Goal: Task Accomplishment & Management: Complete application form

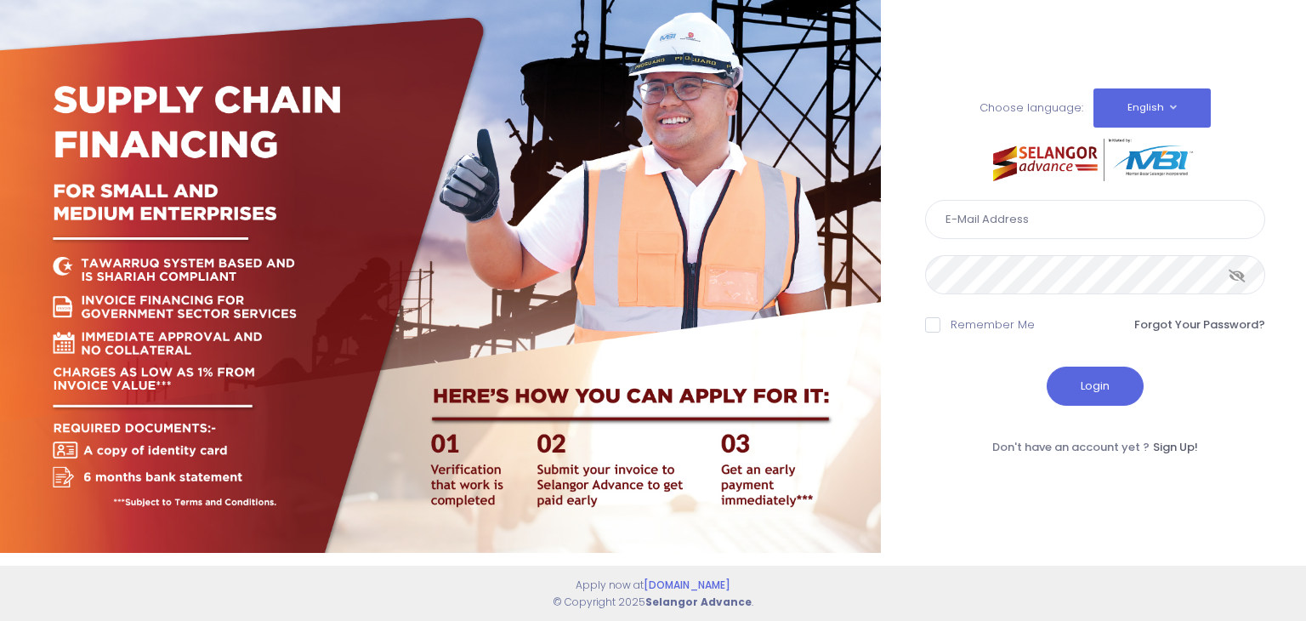
click at [970, 230] on input "text" at bounding box center [1095, 219] width 340 height 39
type input "shakeyla@kdebwm.com"
click at [935, 332] on span at bounding box center [932, 324] width 15 height 15
click at [951, 327] on input "Remember Me" at bounding box center [956, 321] width 11 height 11
checkbox input "true"
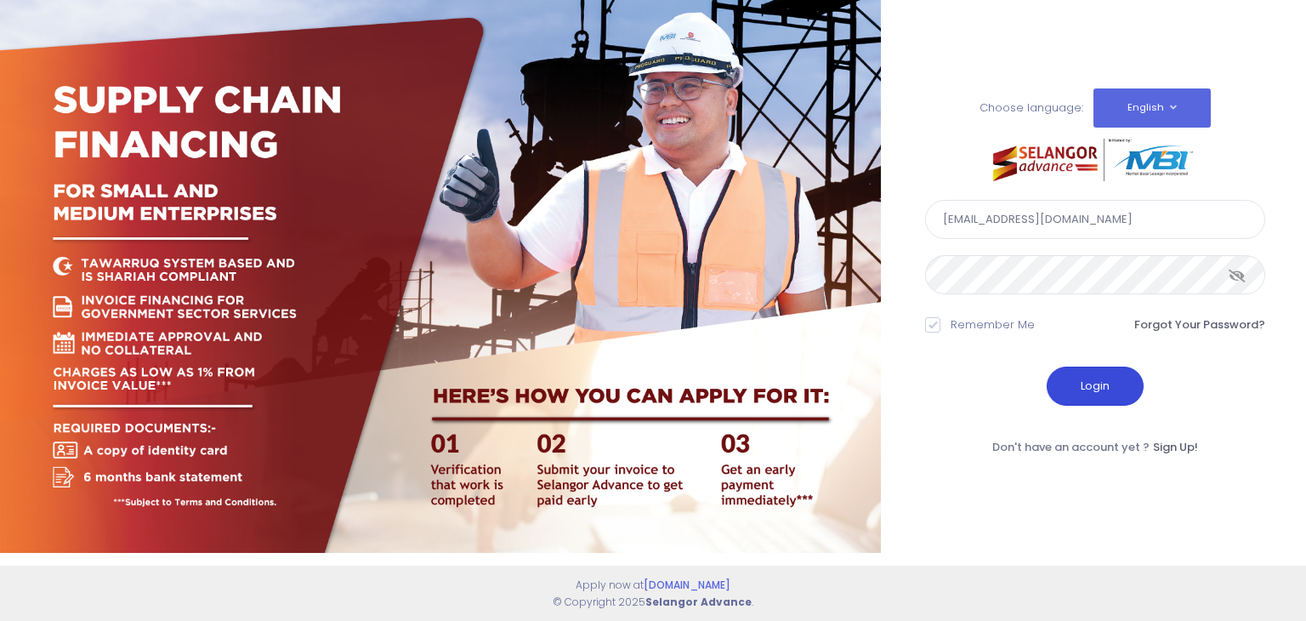
click at [1075, 399] on button "Login" at bounding box center [1095, 385] width 97 height 39
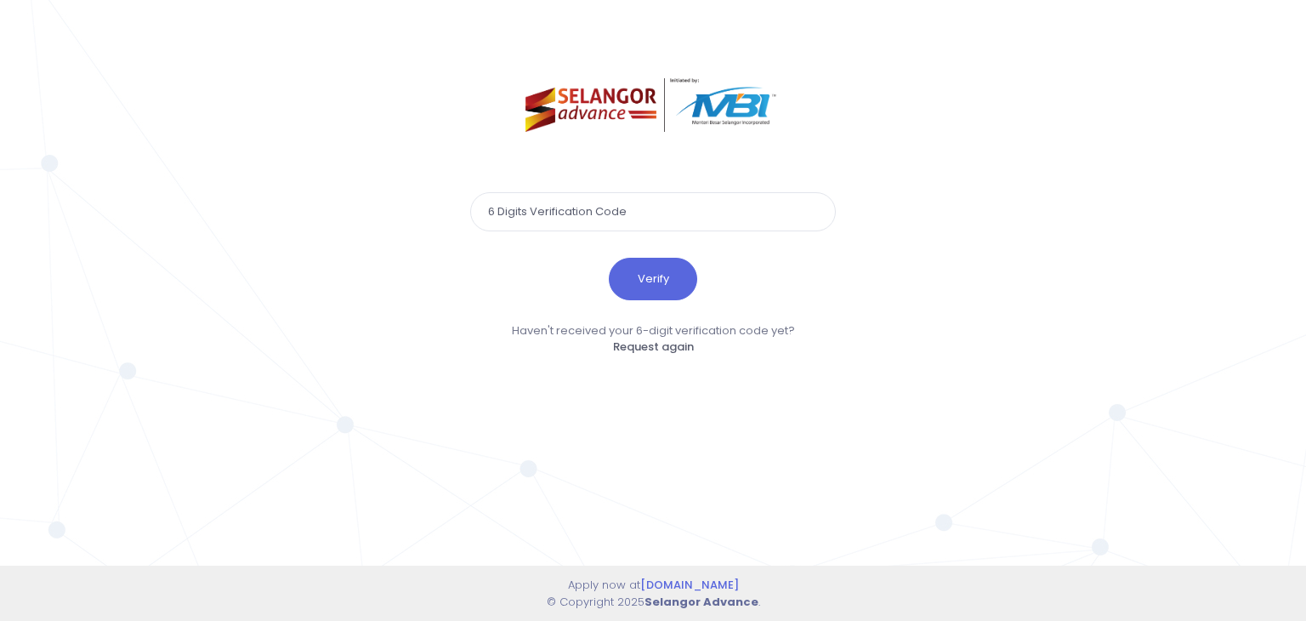
click at [567, 221] on input "text" at bounding box center [653, 211] width 366 height 39
type input "112805"
click at [644, 285] on button "Verify" at bounding box center [653, 279] width 88 height 43
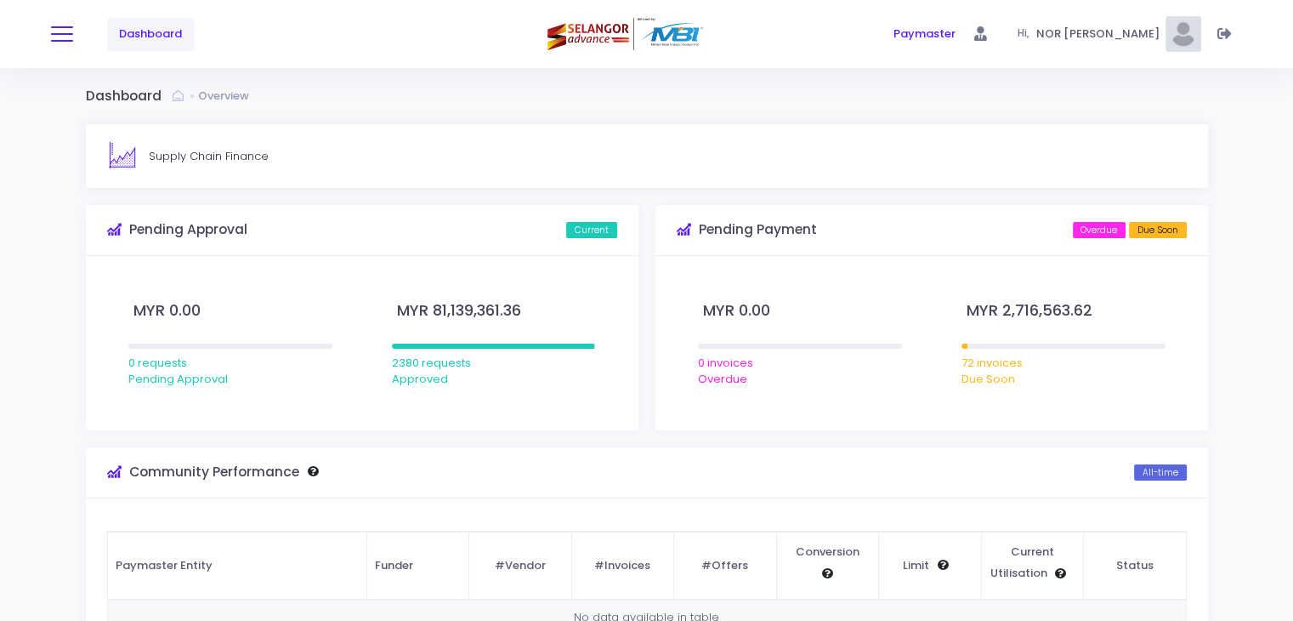
click at [70, 36] on button at bounding box center [62, 34] width 22 height 22
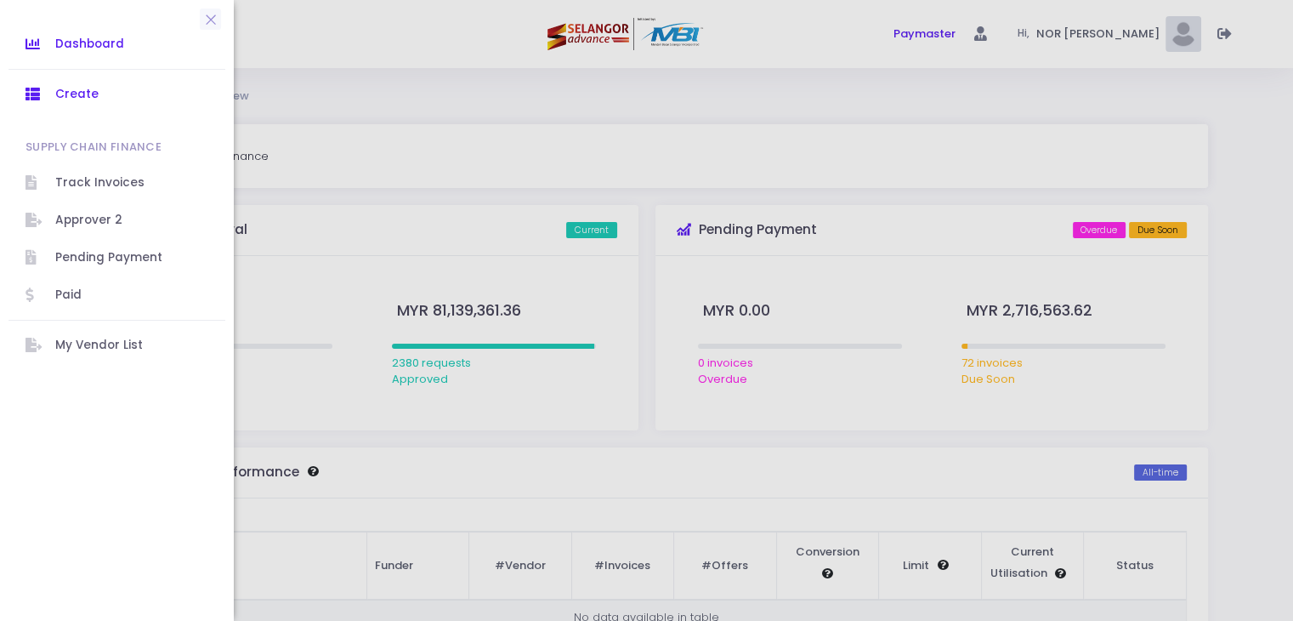
click at [87, 87] on span "Create" at bounding box center [131, 94] width 153 height 22
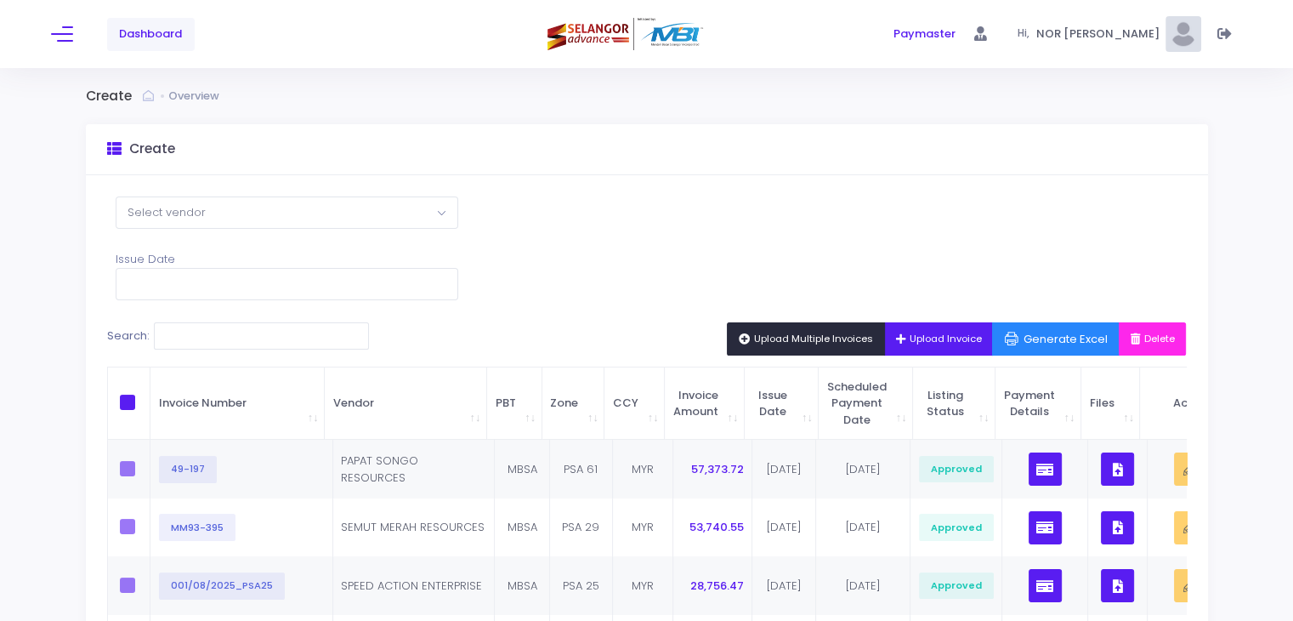
click at [758, 327] on button "Upload Multiple Invoices" at bounding box center [806, 338] width 158 height 32
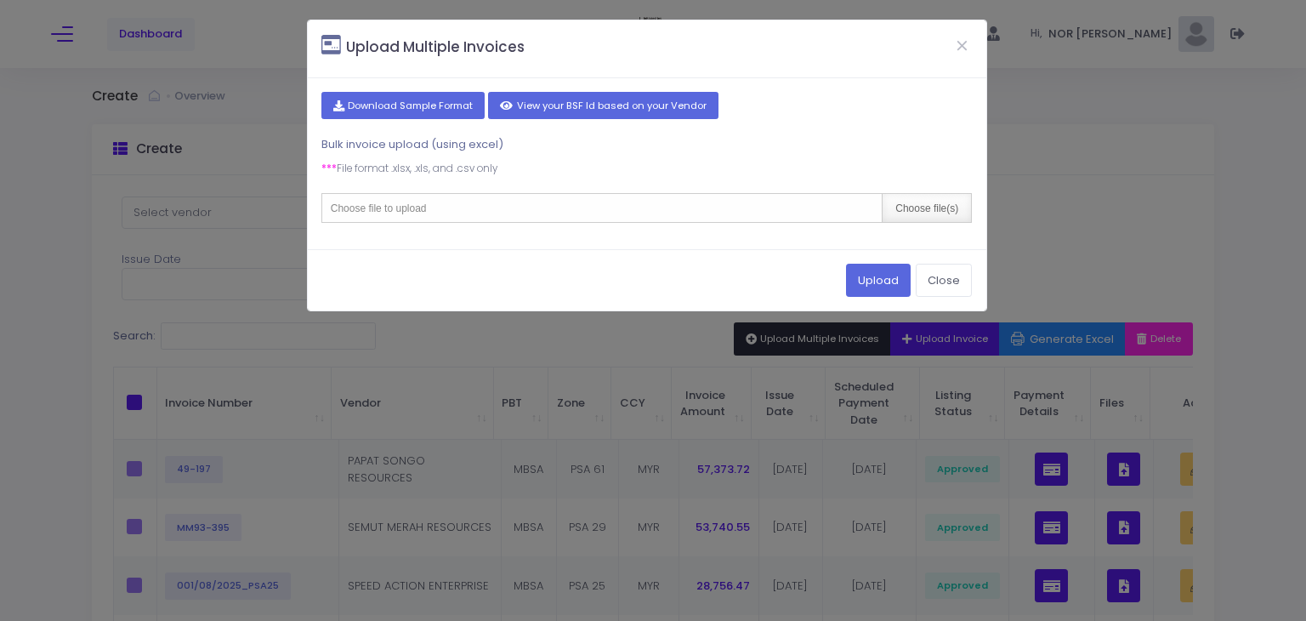
click at [932, 209] on div "Choose file(s)" at bounding box center [926, 208] width 89 height 28
type input "C:\fakepath\2. PORTAL SEPT'25.csv"
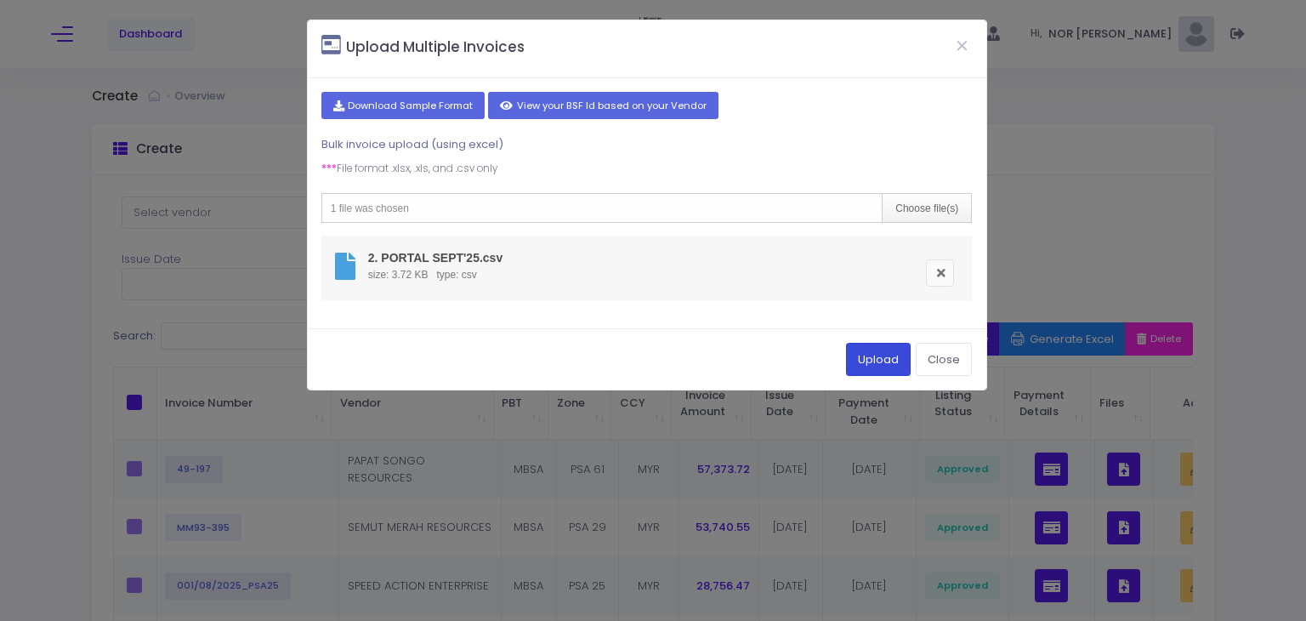
click at [884, 356] on button "Upload" at bounding box center [878, 359] width 65 height 32
click at [883, 355] on button "Upload" at bounding box center [878, 359] width 65 height 32
click at [600, 257] on li "2. PORTAL SEPT'25.csv size: 3.72 KB type: csv" at bounding box center [646, 268] width 651 height 65
click at [890, 358] on button "Upload" at bounding box center [878, 359] width 65 height 32
click at [959, 48] on button "Close" at bounding box center [962, 45] width 43 height 44
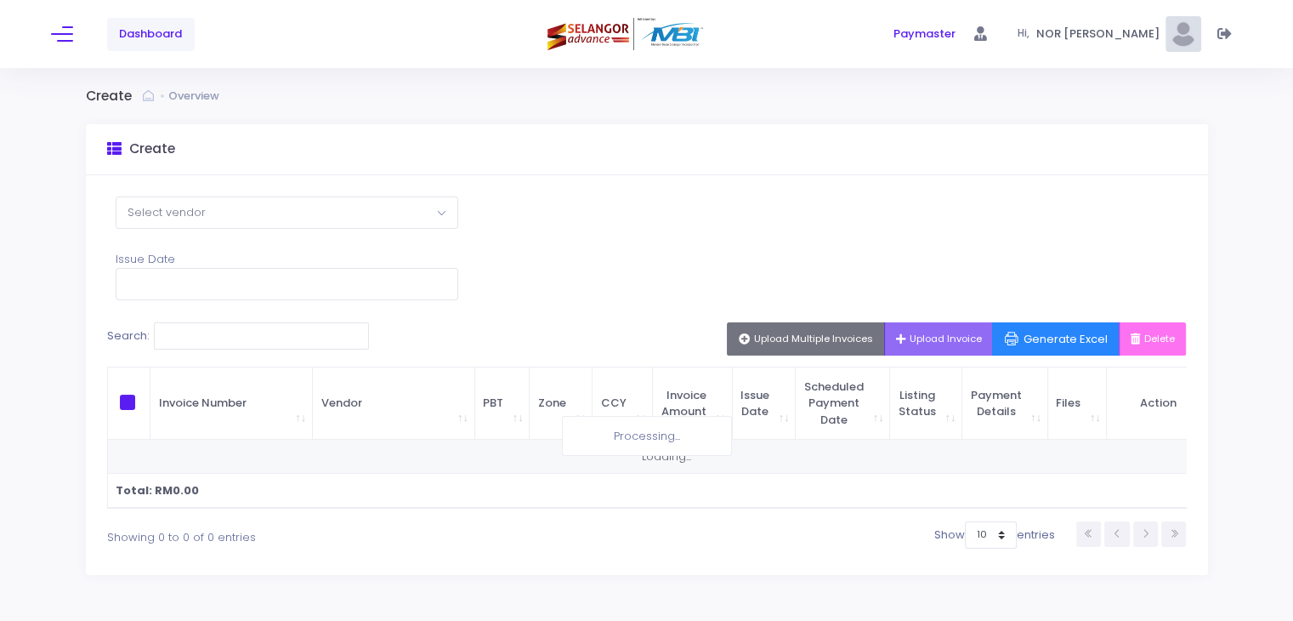
click at [1041, 236] on div "Select Vendor Purun [PERSON_NAME] Sdn Bhd AZAMAHIR SDN BHD TRUCEPT SYNERGY RESO…" at bounding box center [647, 375] width 1122 height 400
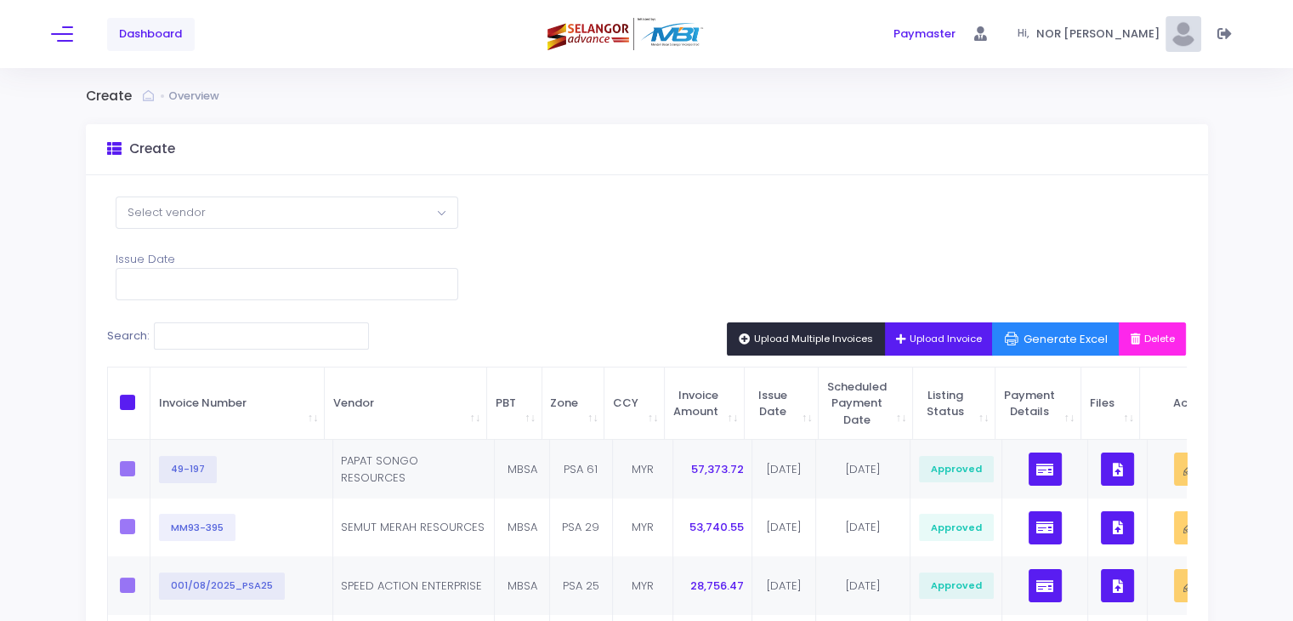
click at [779, 333] on span "Upload Multiple Invoices" at bounding box center [806, 339] width 134 height 14
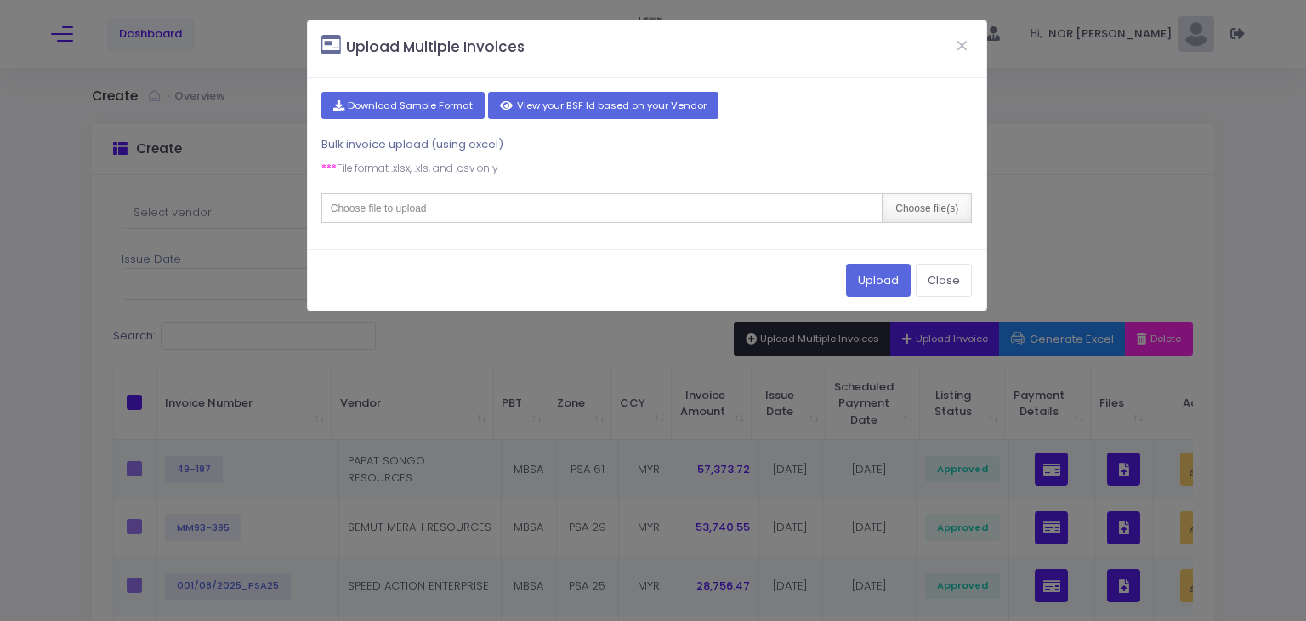
click at [909, 209] on div "Choose file(s)" at bounding box center [926, 208] width 89 height 28
type input "C:\fakepath\2. PORTAL SEPT'25.csv"
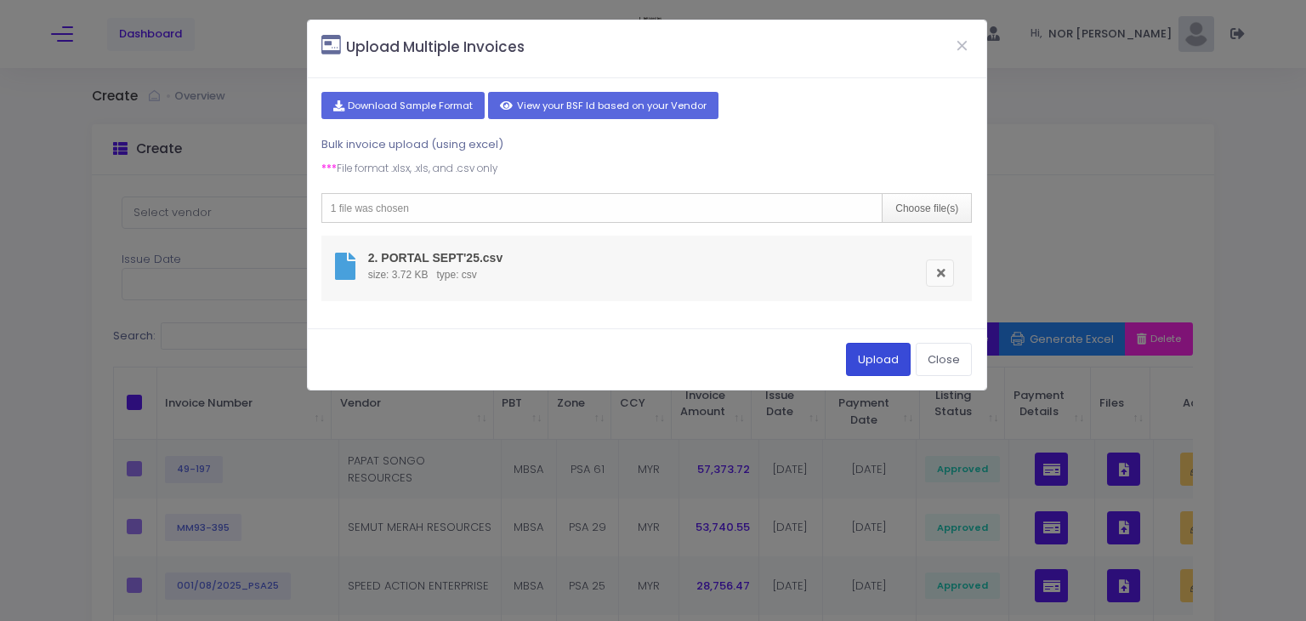
click at [864, 352] on button "Upload" at bounding box center [878, 359] width 65 height 32
click at [892, 365] on button "Upload" at bounding box center [878, 359] width 65 height 32
click at [882, 351] on button "Upload" at bounding box center [878, 359] width 65 height 32
click at [661, 293] on li "2. PORTAL SEPT'25.csv size: 3.72 KB type: csv" at bounding box center [646, 268] width 651 height 65
click at [872, 350] on button "Upload" at bounding box center [878, 359] width 65 height 32
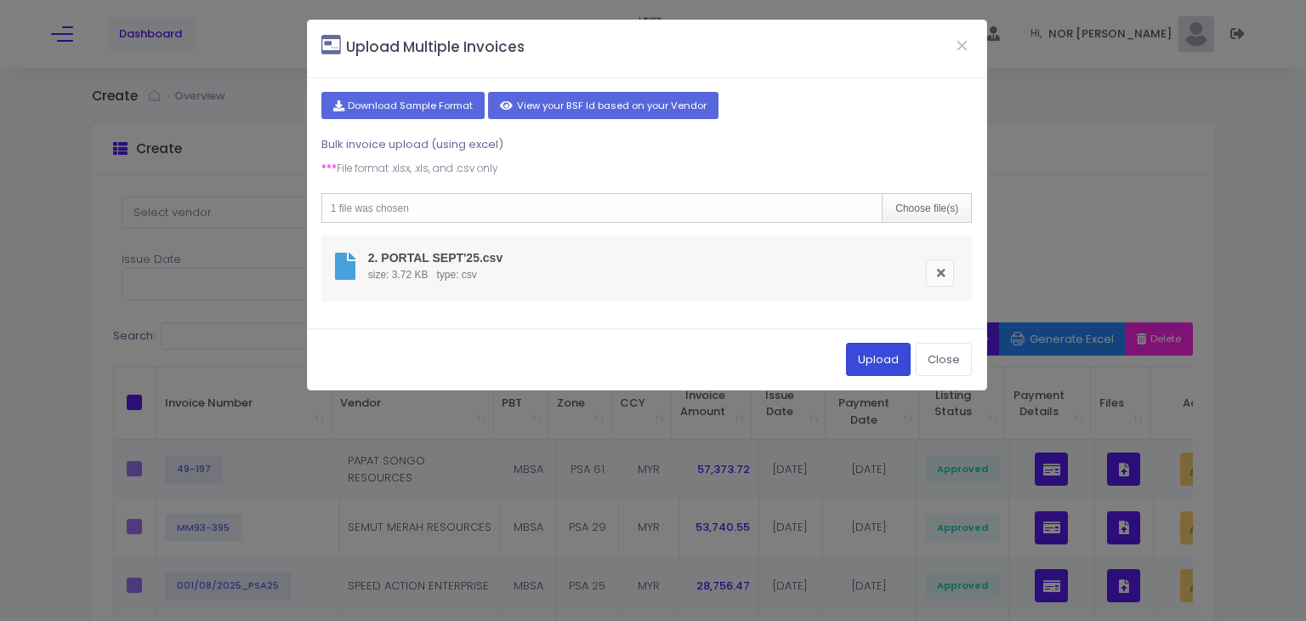
click at [879, 361] on button "Upload" at bounding box center [878, 359] width 65 height 32
click at [960, 48] on button "Close" at bounding box center [962, 45] width 43 height 44
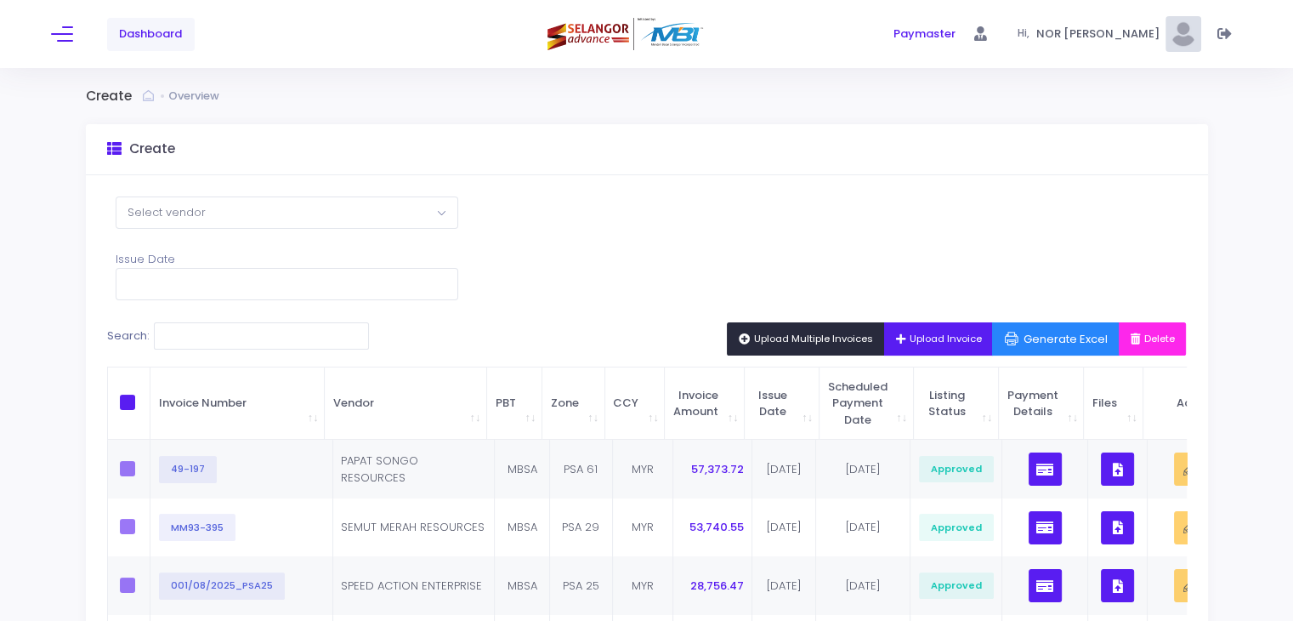
drag, startPoint x: 736, startPoint y: 176, endPoint x: 704, endPoint y: 208, distance: 45.1
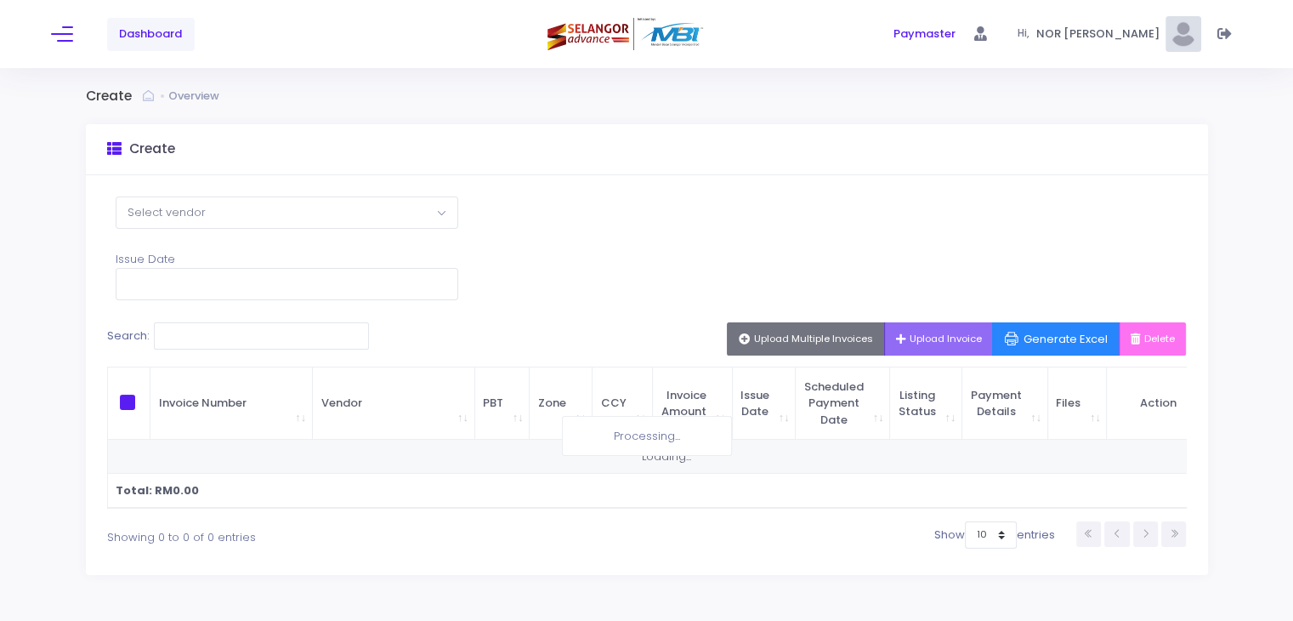
click at [747, 248] on div "Select Vendor Purun [PERSON_NAME] Sdn Bhd AZAMAHIR SDN BHD TRUCEPT SYNERGY RESO…" at bounding box center [647, 375] width 1122 height 400
click at [837, 334] on span "Upload Multiple Invoices" at bounding box center [806, 339] width 134 height 14
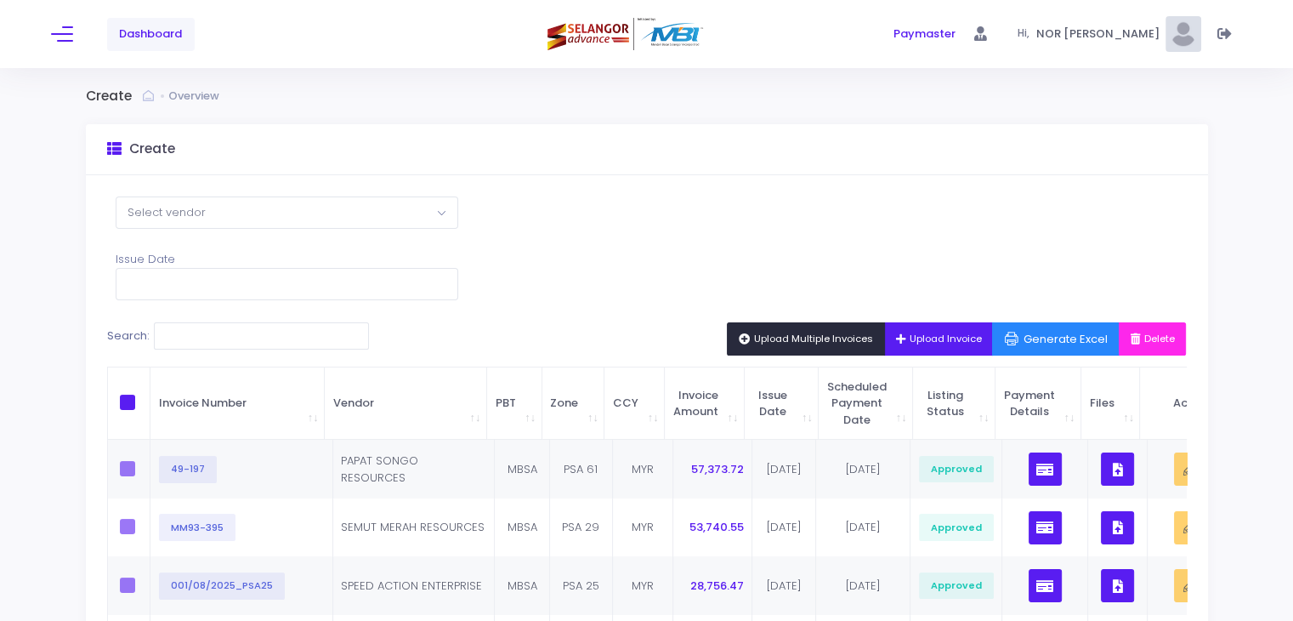
click at [751, 327] on button "Upload Multiple Invoices" at bounding box center [806, 338] width 158 height 32
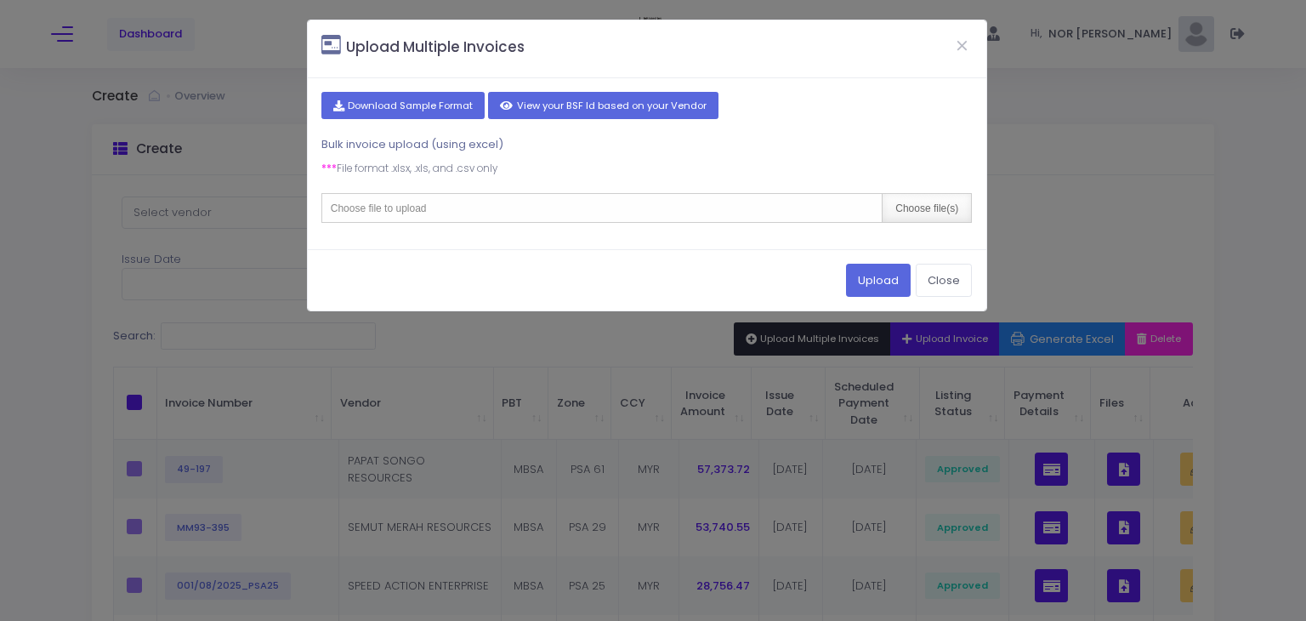
click at [922, 206] on div "Choose file(s)" at bounding box center [926, 208] width 89 height 28
type input "C:\fakepath\2. PORTAL SEPT'25.csv"
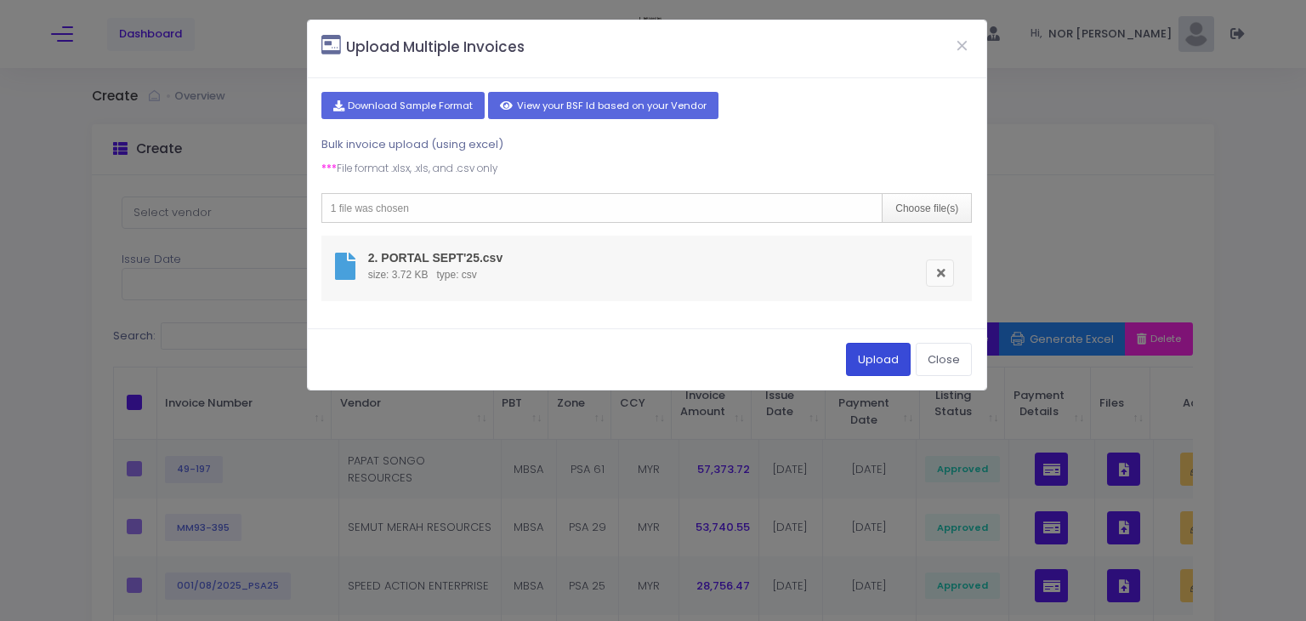
click at [893, 353] on button "Upload" at bounding box center [878, 359] width 65 height 32
click at [940, 268] on link at bounding box center [940, 272] width 28 height 27
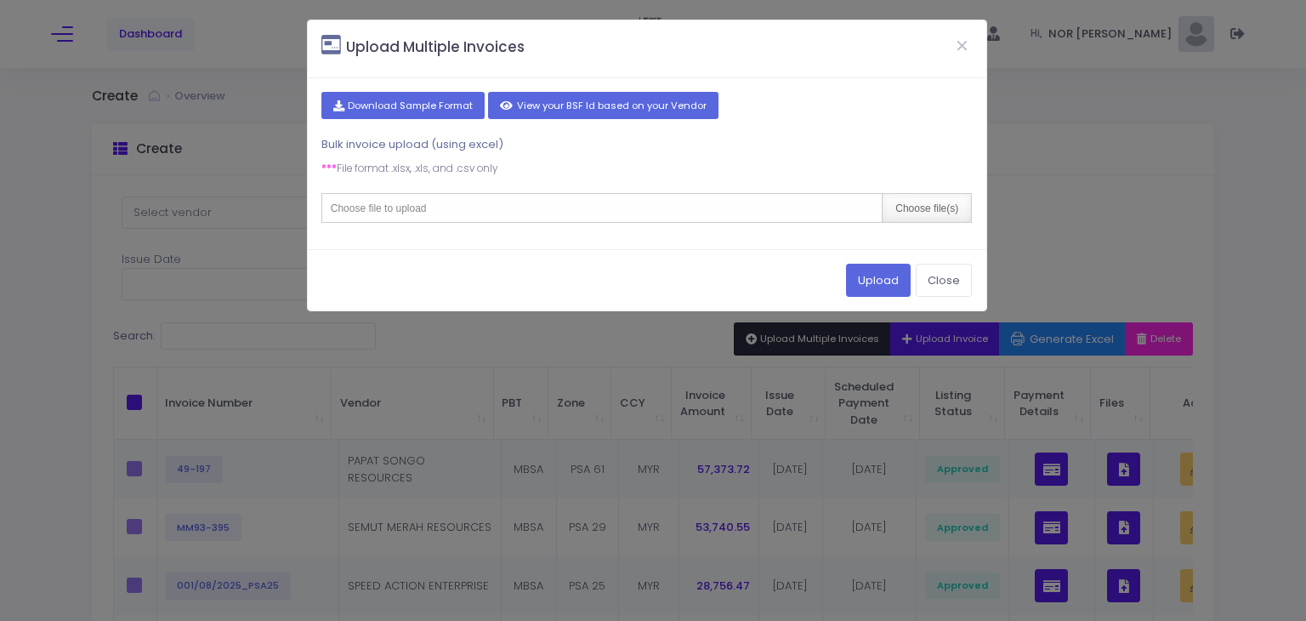
click at [907, 200] on div "Choose file(s)" at bounding box center [926, 208] width 89 height 28
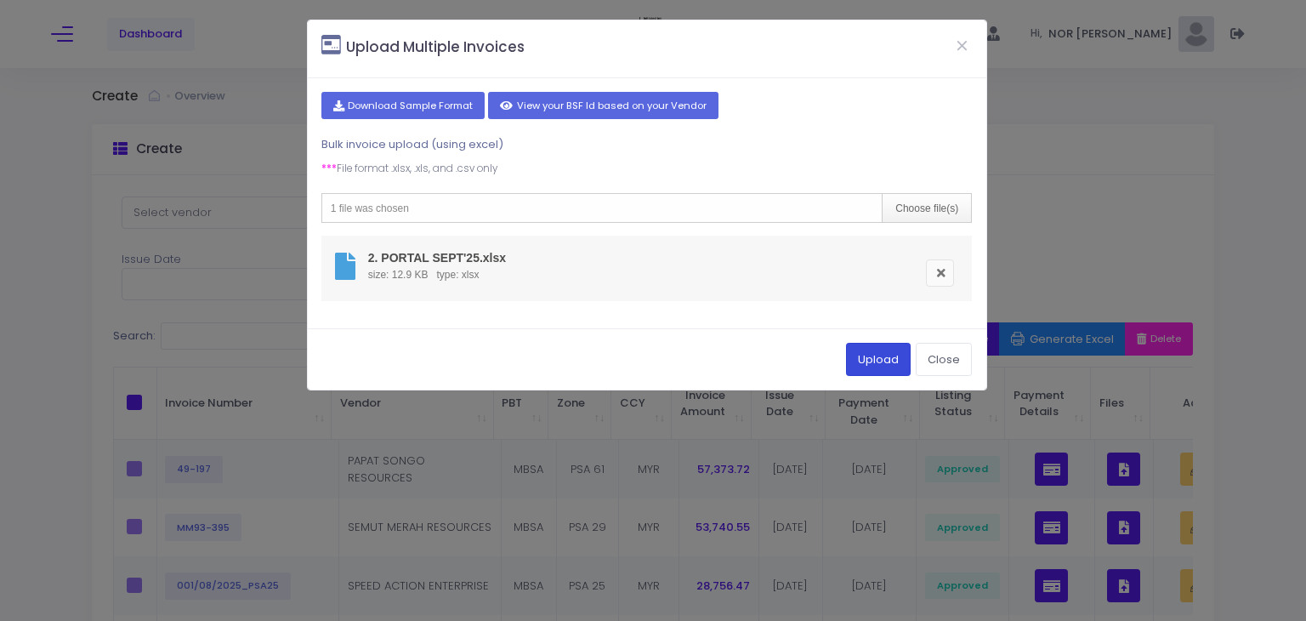
click at [878, 361] on button "Upload" at bounding box center [878, 359] width 65 height 32
click at [871, 359] on button "Upload" at bounding box center [878, 359] width 65 height 32
click at [910, 208] on div "Choose file(s)" at bounding box center [926, 208] width 89 height 28
type input "C:\fakepath\2. PORTAL SEPT'25.csv"
click at [874, 358] on button "Upload" at bounding box center [878, 359] width 65 height 32
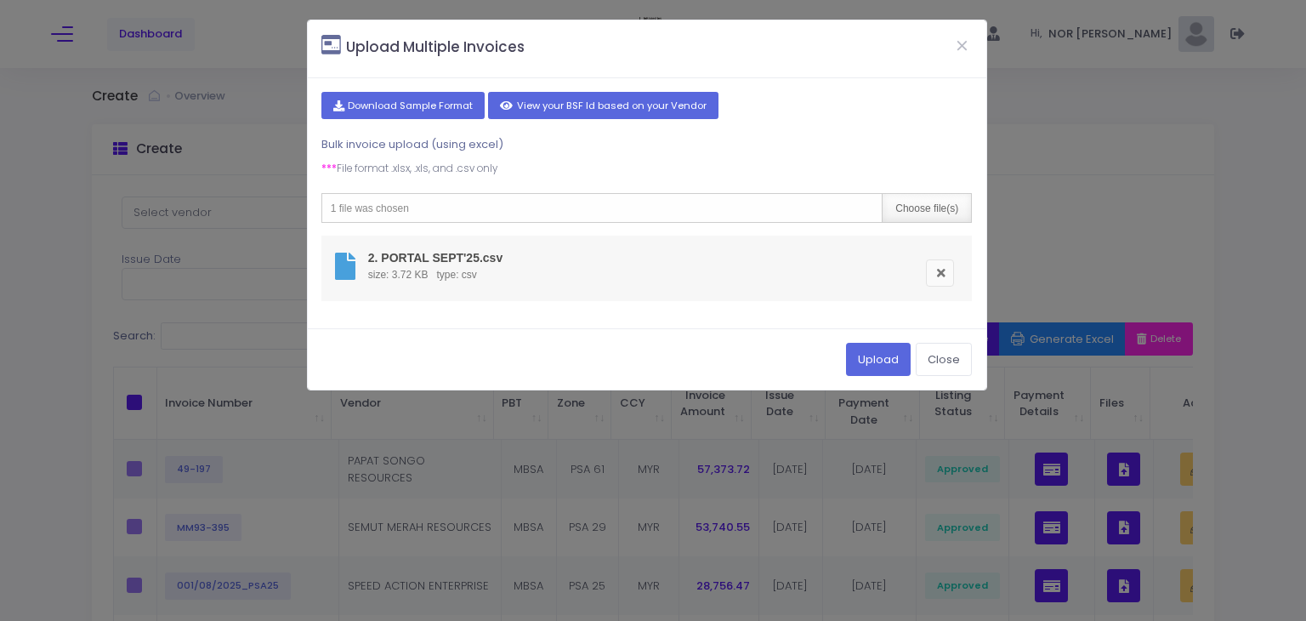
click at [924, 210] on div "Choose file(s)" at bounding box center [926, 208] width 89 height 28
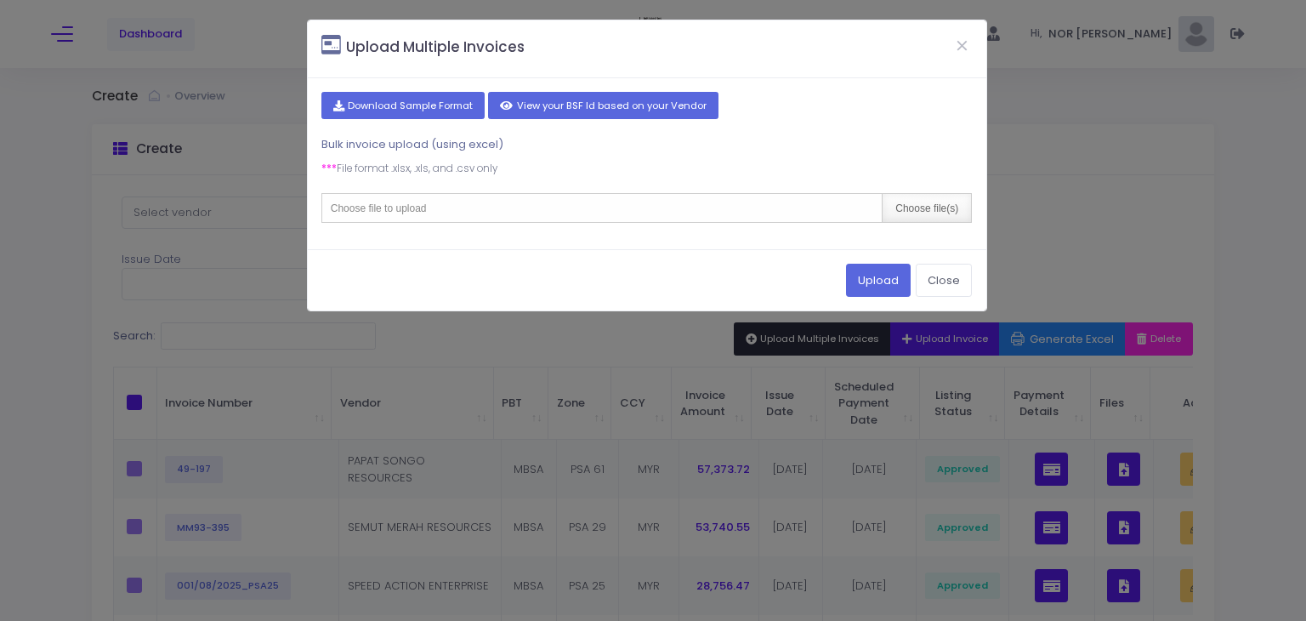
click at [905, 213] on div "Choose file(s)" at bounding box center [926, 208] width 89 height 28
type input "C:\fakepath\2. PORTAL [DATE] (2).csv"
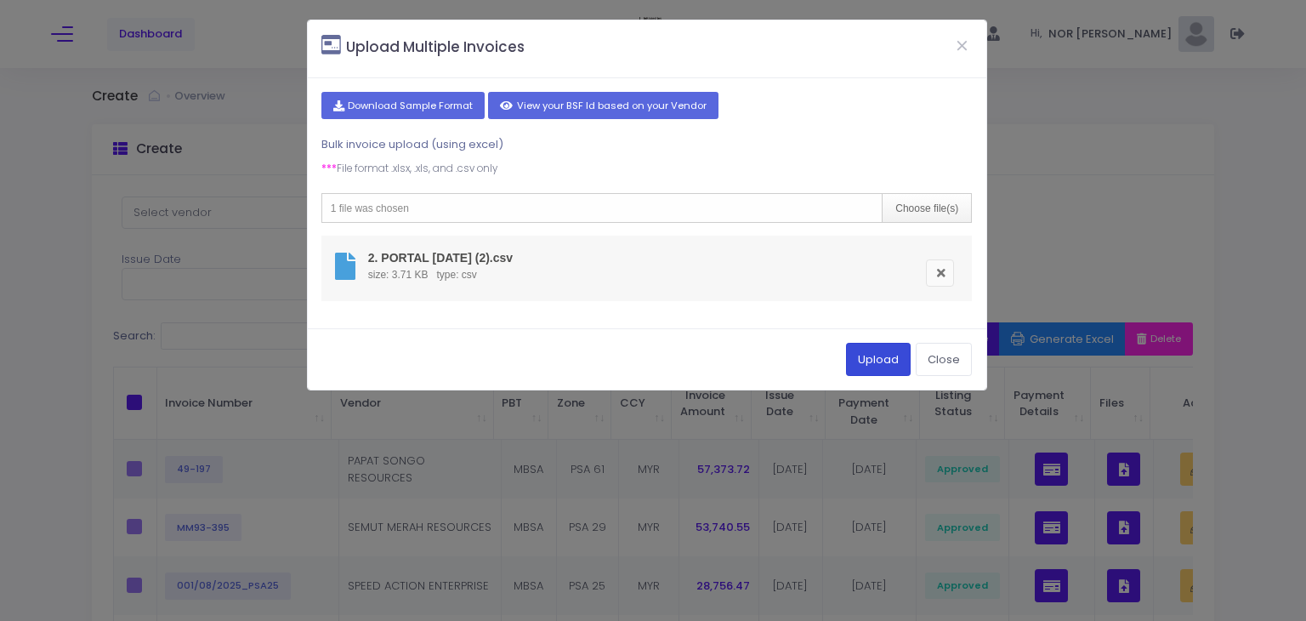
click at [871, 344] on button "Upload" at bounding box center [878, 359] width 65 height 32
drag, startPoint x: 524, startPoint y: 253, endPoint x: 498, endPoint y: 256, distance: 25.6
click at [498, 256] on li "2. PORTAL [DATE] (2).csv size: 3.71 KB type: csv" at bounding box center [646, 268] width 651 height 65
click at [520, 258] on li "2. PORTAL [DATE] (2).csv size: 3.71 KB type: csv" at bounding box center [646, 268] width 651 height 65
drag, startPoint x: 522, startPoint y: 258, endPoint x: 429, endPoint y: 264, distance: 93.8
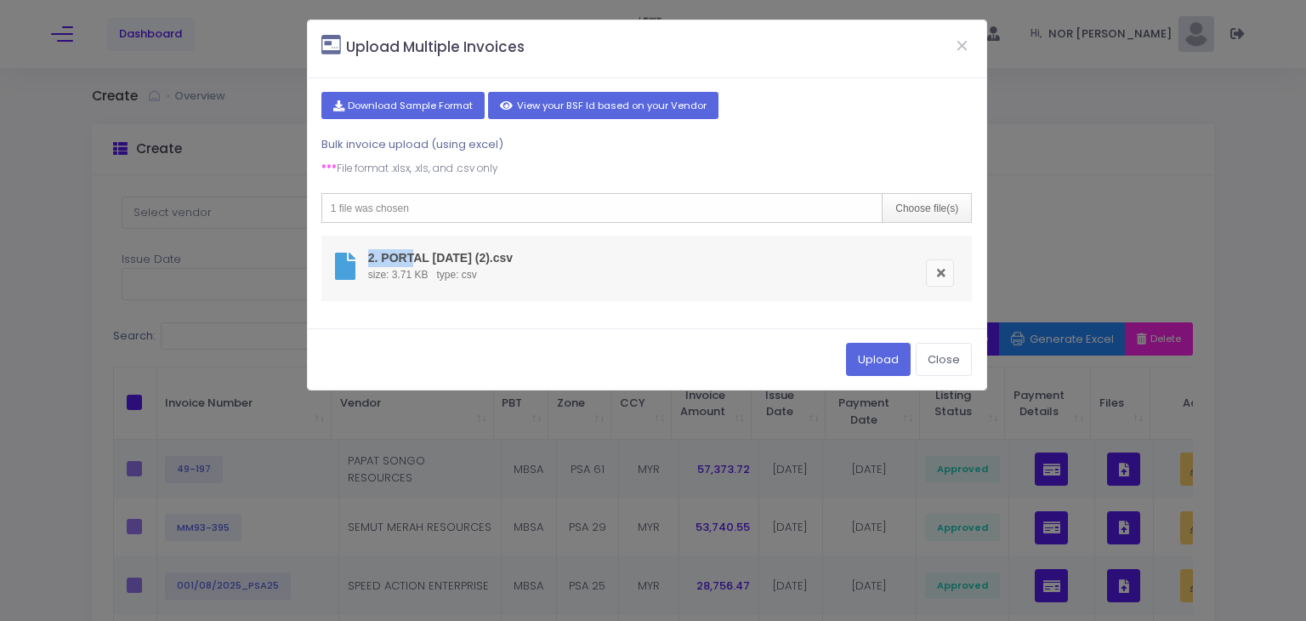
click at [410, 258] on li "2. PORTAL [DATE] (2).csv size: 3.71 KB type: csv" at bounding box center [646, 268] width 651 height 65
click at [508, 267] on div "size: 3.71 KB type: csv" at bounding box center [440, 274] width 153 height 15
drag, startPoint x: 533, startPoint y: 254, endPoint x: 418, endPoint y: 263, distance: 115.1
click at [412, 258] on li "2. PORTAL [DATE] (2).csv size: 3.71 KB type: csv" at bounding box center [646, 268] width 651 height 65
click at [537, 265] on li "2. PORTAL [DATE] (2).csv size: 3.71 KB type: csv" at bounding box center [646, 268] width 651 height 65
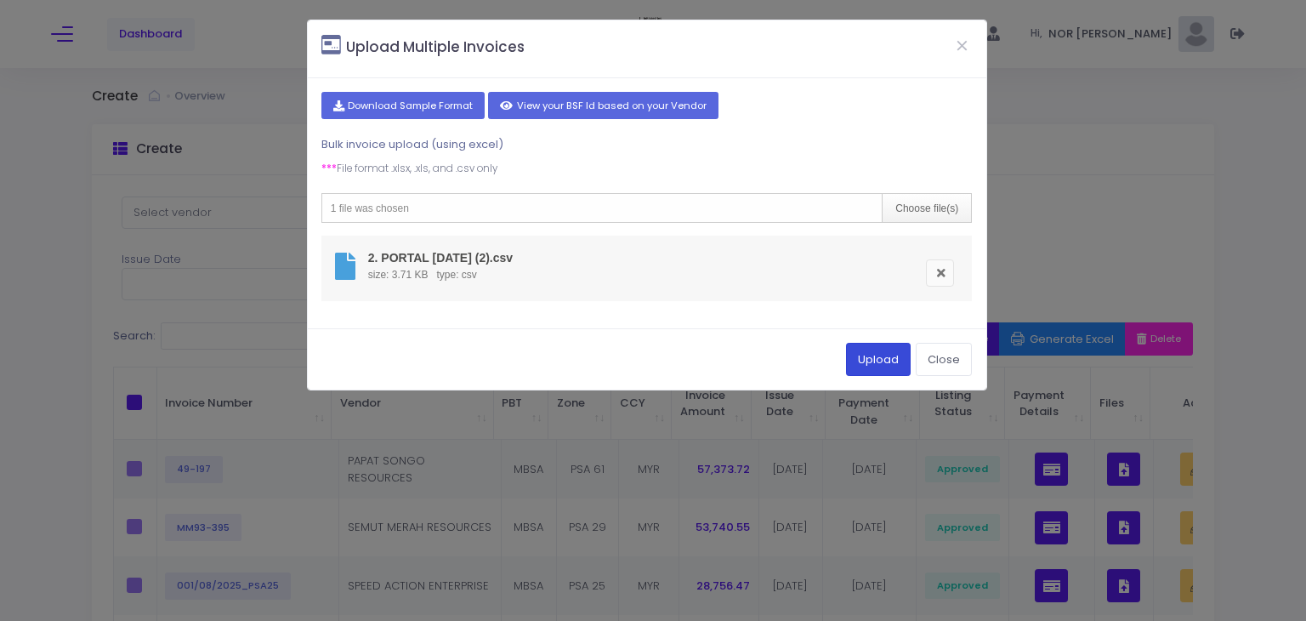
click at [864, 363] on button "Upload" at bounding box center [878, 359] width 65 height 32
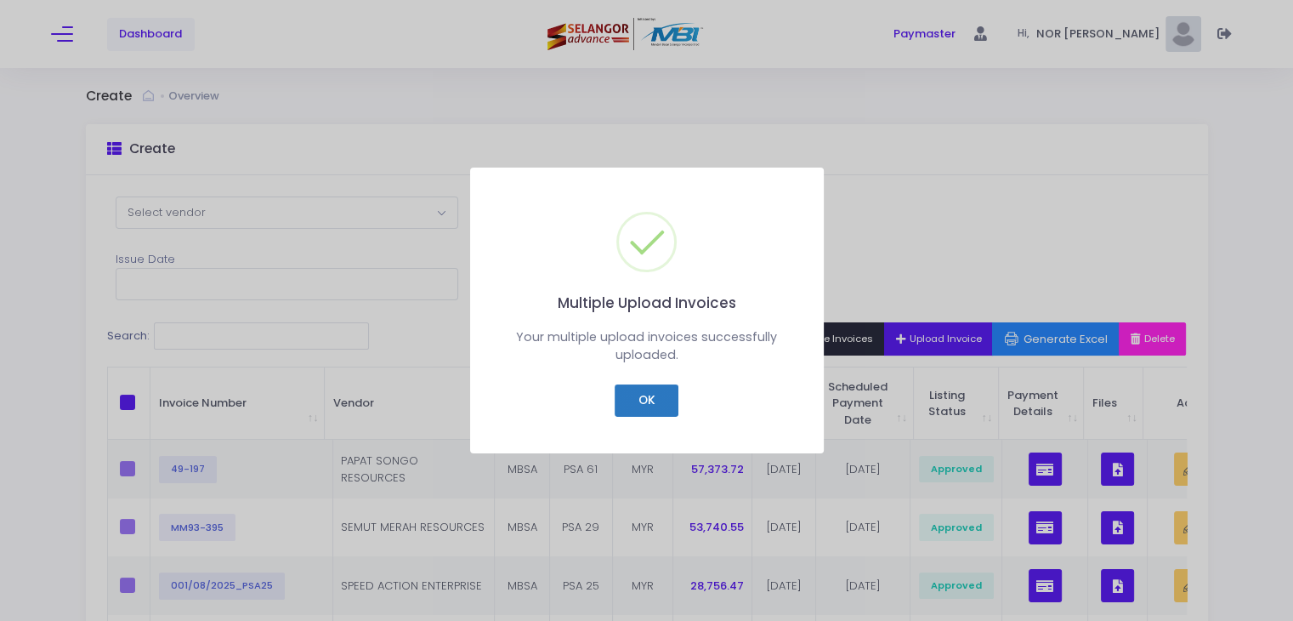
click at [650, 393] on button "OK" at bounding box center [647, 400] width 64 height 32
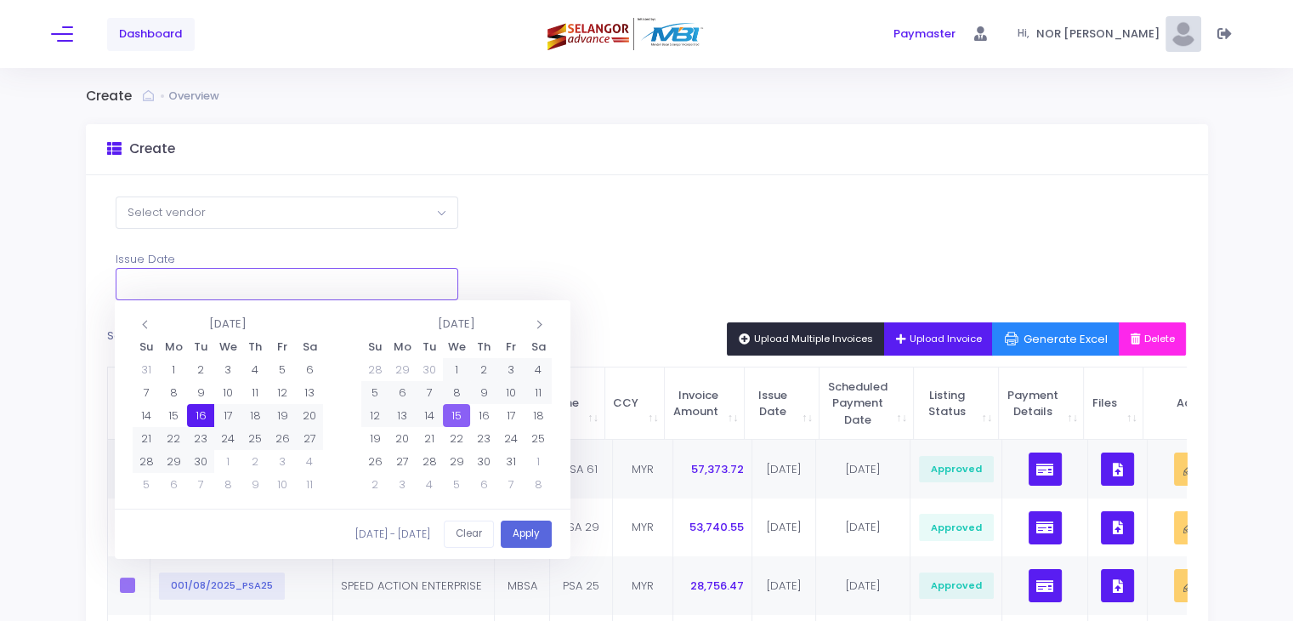
click at [164, 281] on input "text" at bounding box center [287, 284] width 343 height 32
click at [136, 330] on th at bounding box center [146, 323] width 27 height 23
click at [475, 531] on button "Clear" at bounding box center [469, 534] width 50 height 28
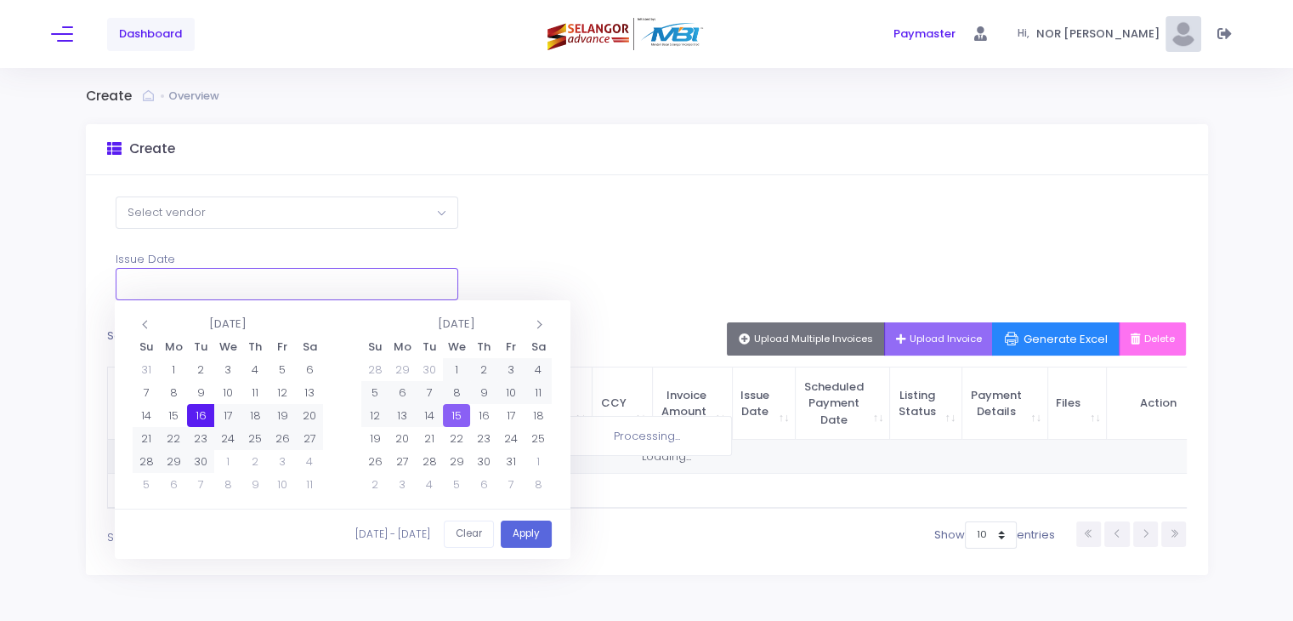
click at [182, 291] on input "text" at bounding box center [287, 284] width 343 height 32
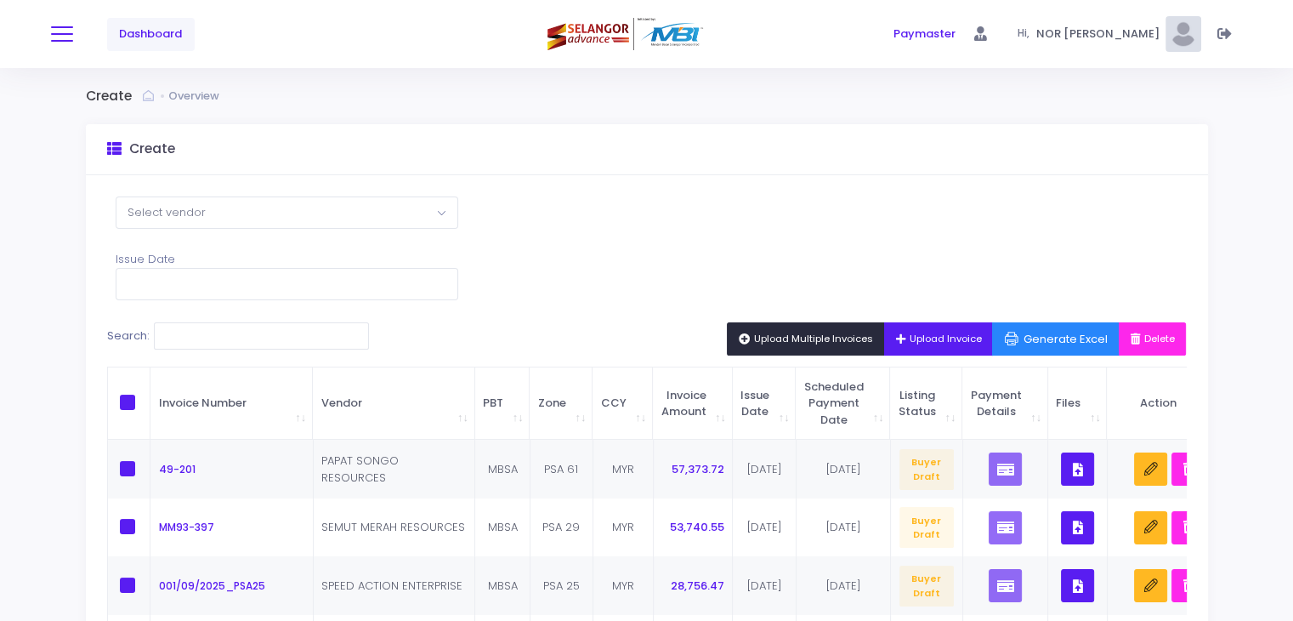
click at [67, 33] on span at bounding box center [62, 34] width 22 height 2
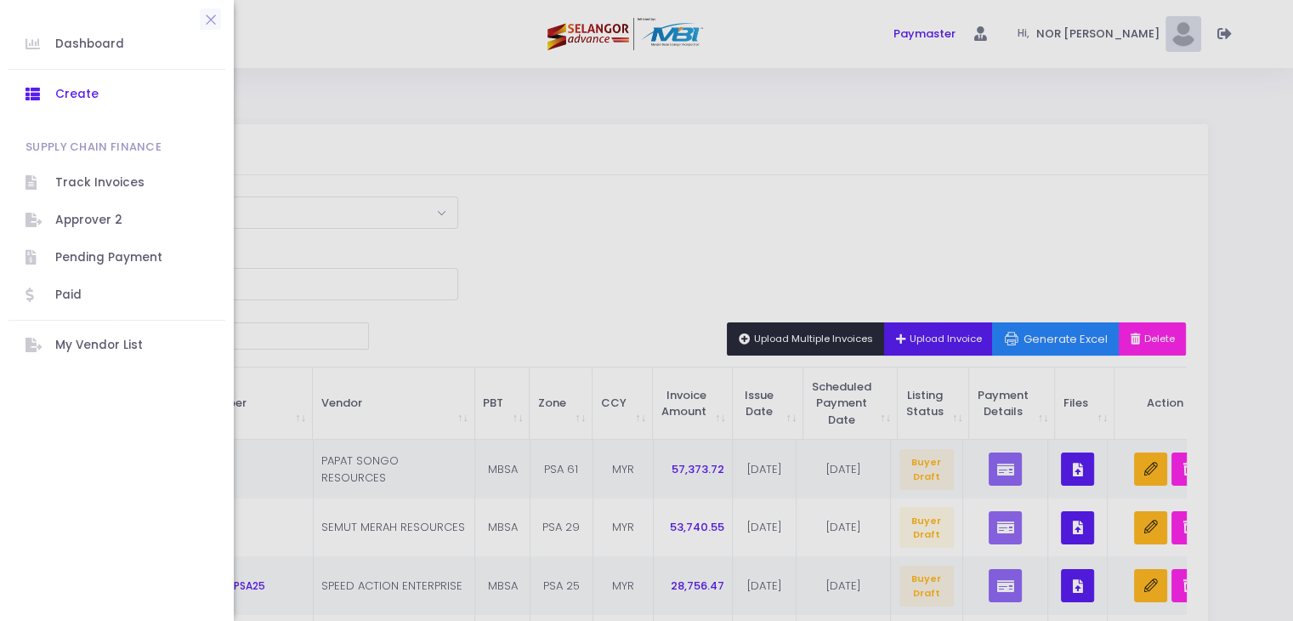
click at [689, 270] on div at bounding box center [646, 310] width 1293 height 621
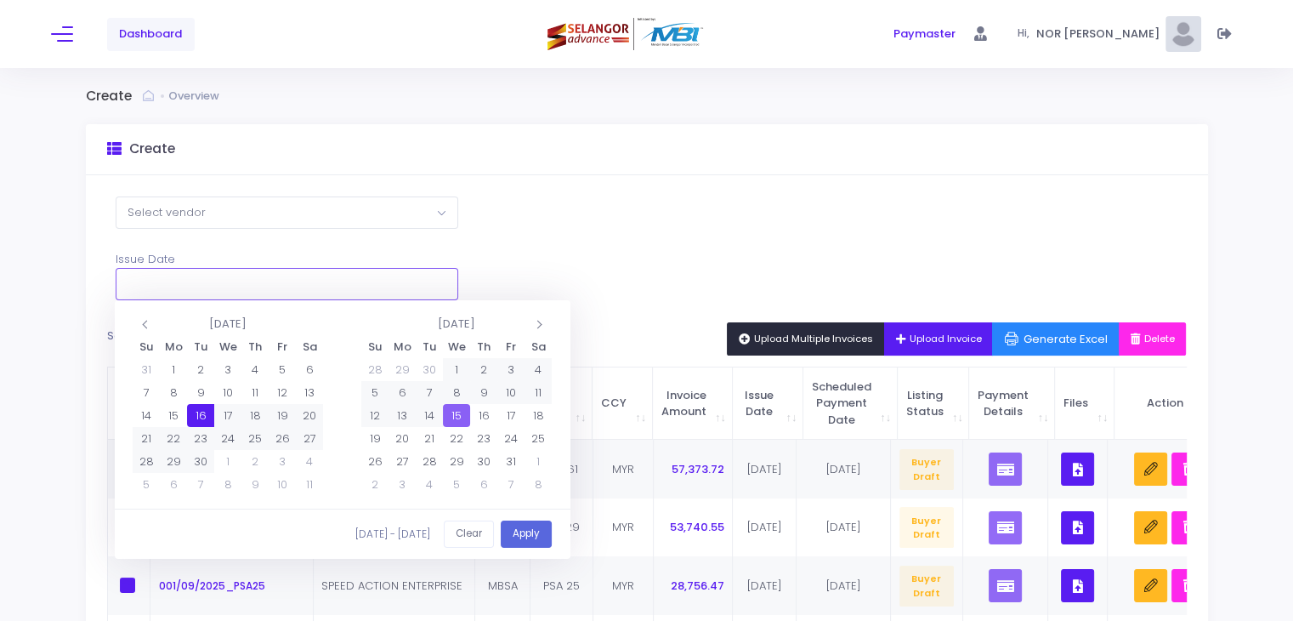
click at [249, 286] on input "text" at bounding box center [287, 284] width 343 height 32
click at [133, 321] on th at bounding box center [146, 323] width 27 height 23
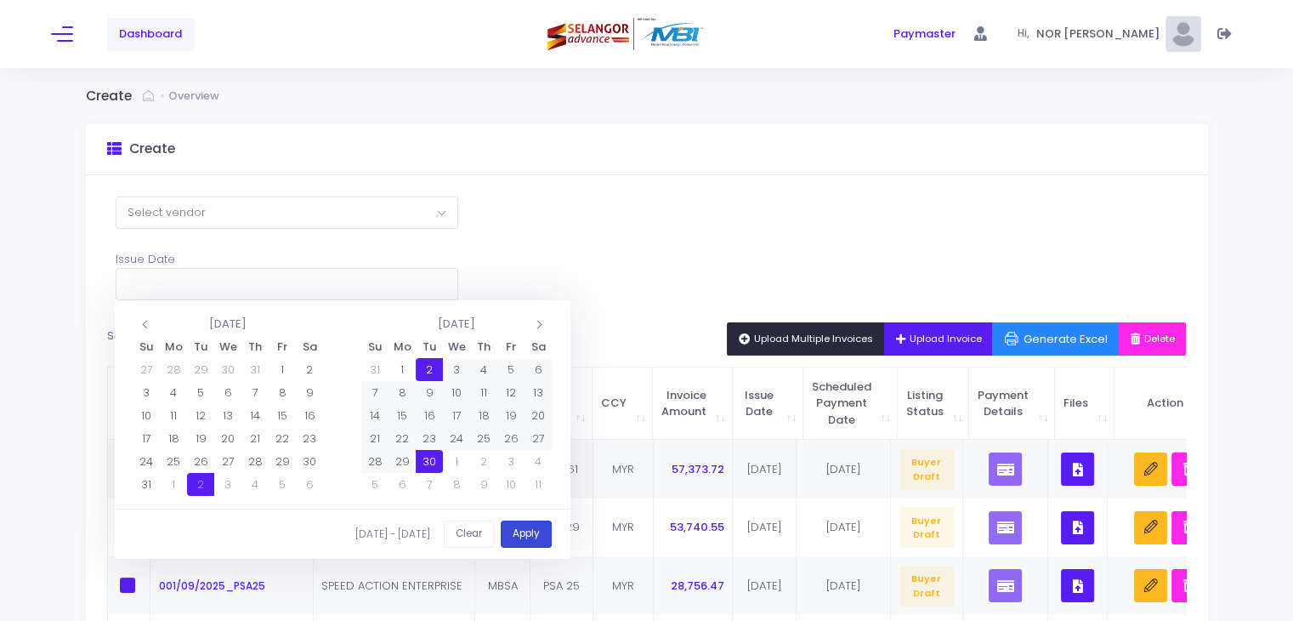
click at [520, 529] on button "Apply" at bounding box center [526, 534] width 51 height 28
type input "[DATE] - [DATE]"
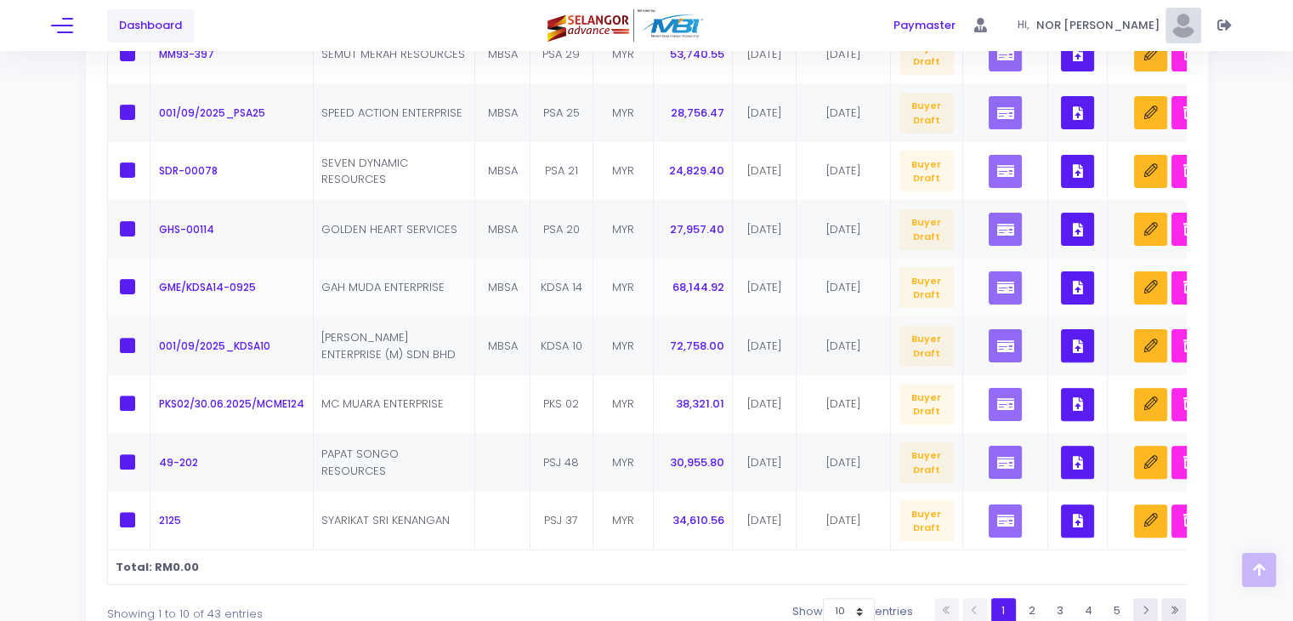
scroll to position [597, 0]
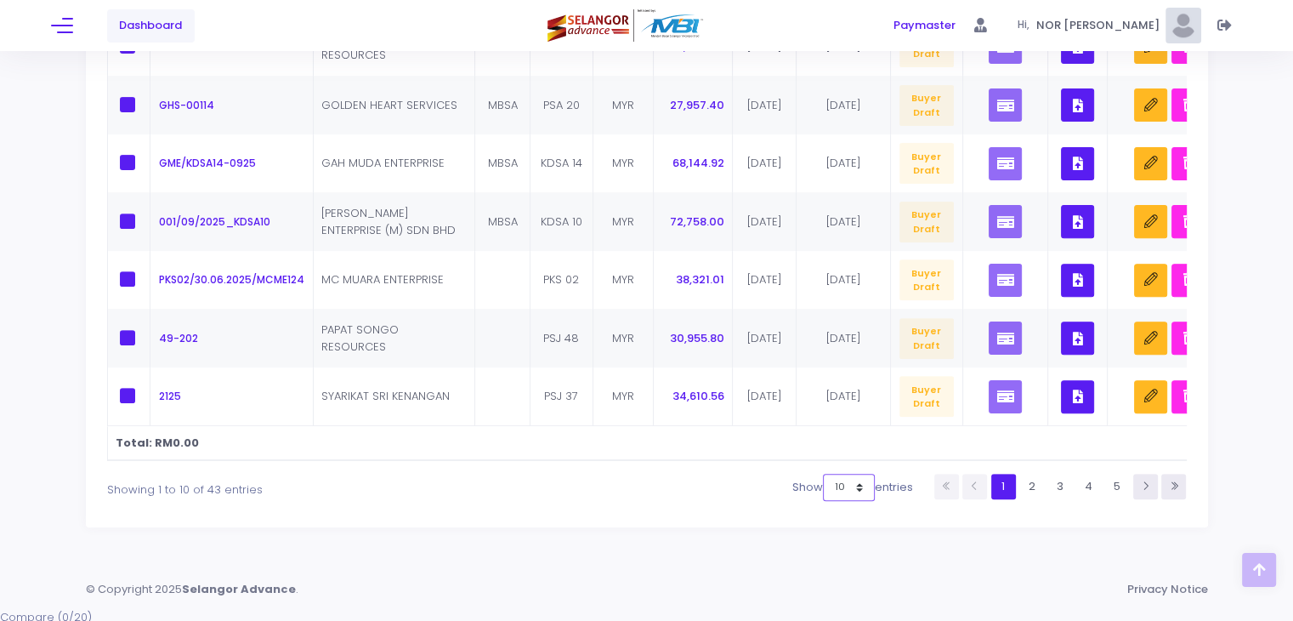
click at [855, 493] on select "10 25 50 100" at bounding box center [849, 487] width 52 height 27
select select "100"
click at [875, 501] on select "10 25 50 100" at bounding box center [849, 487] width 52 height 27
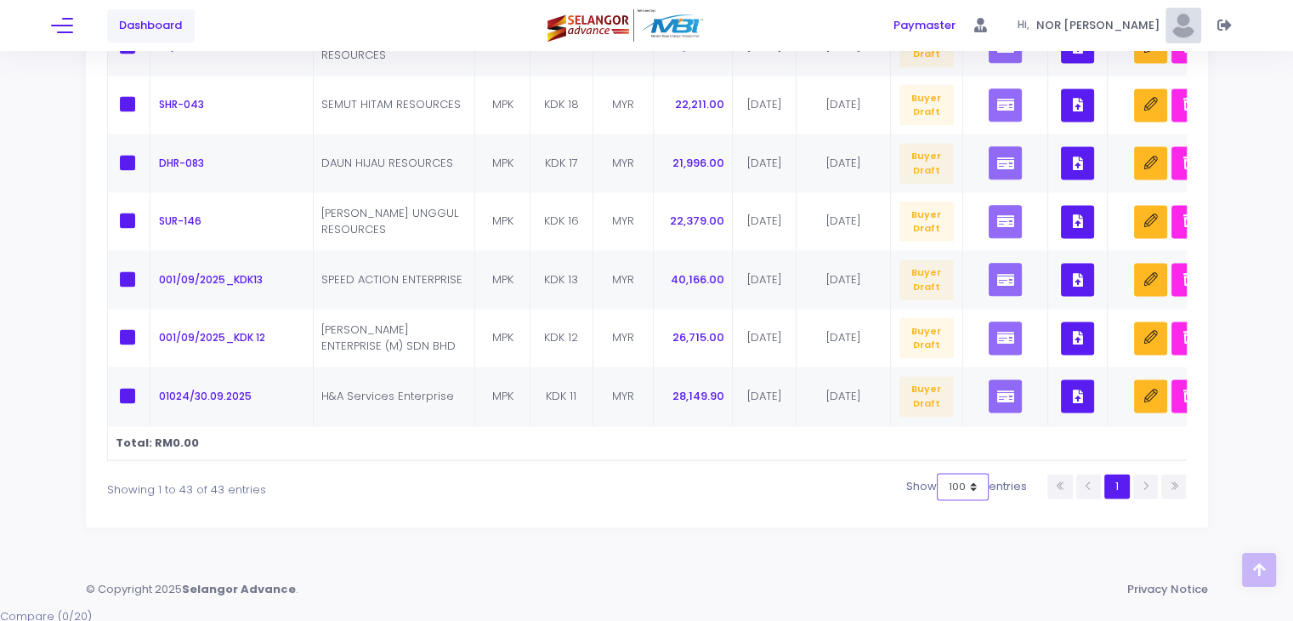
scroll to position [0, 48]
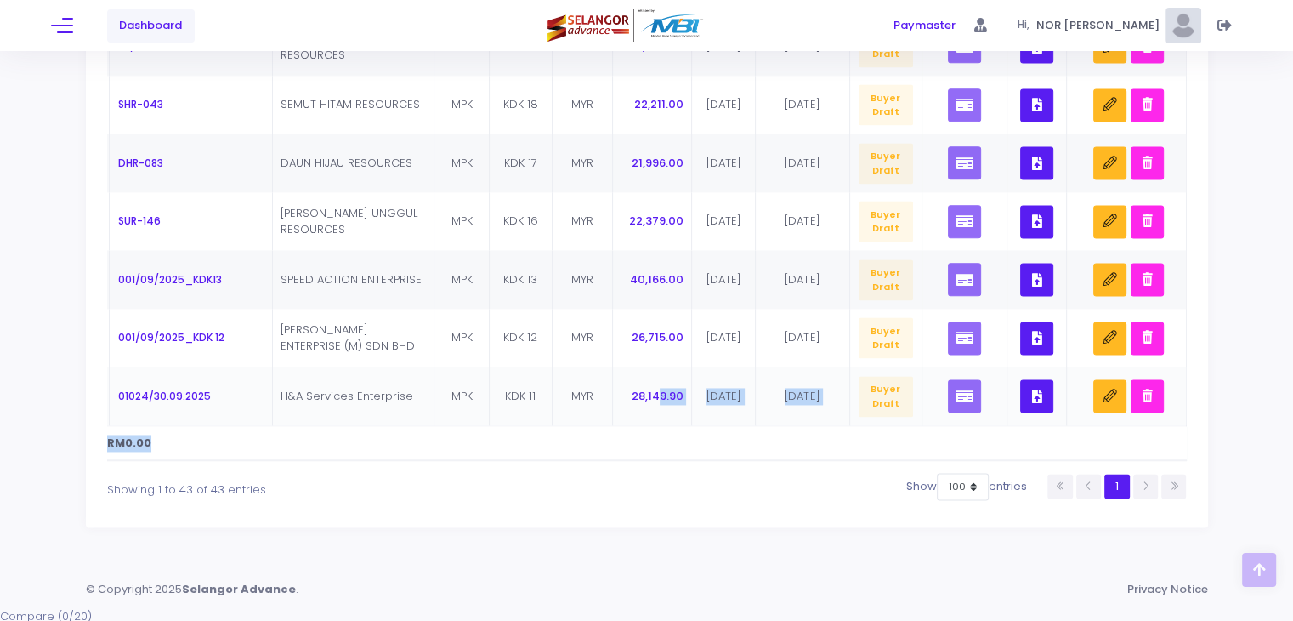
drag, startPoint x: 797, startPoint y: 440, endPoint x: 648, endPoint y: 421, distance: 150.0
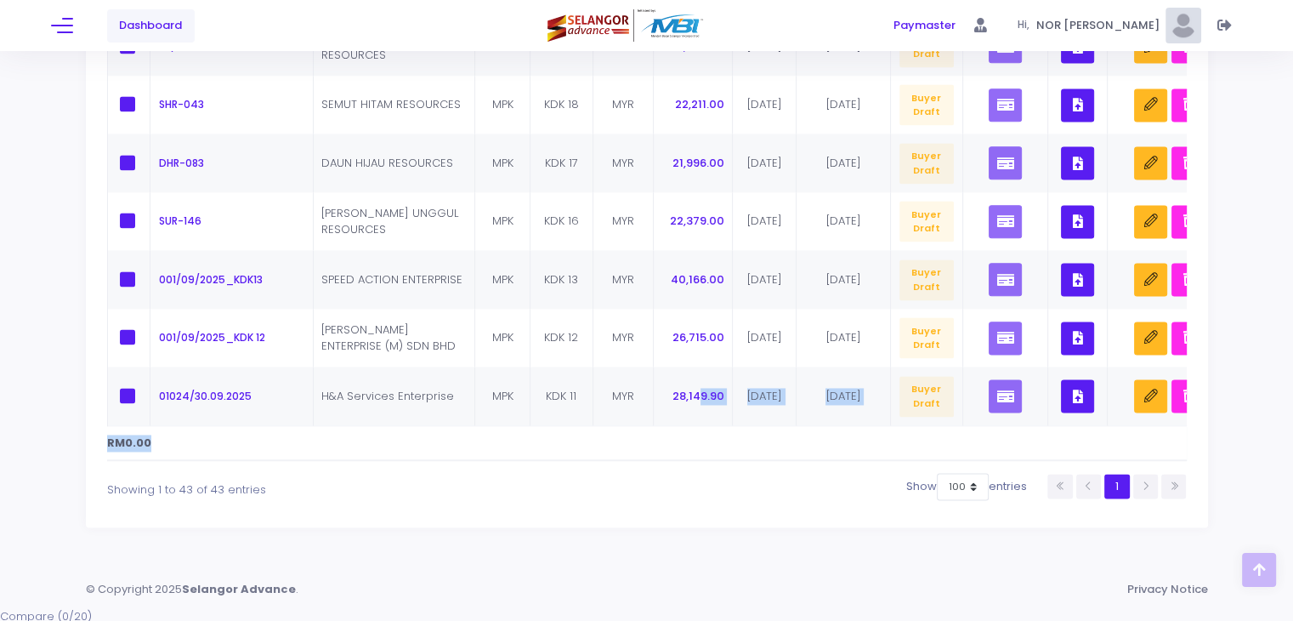
scroll to position [0, 0]
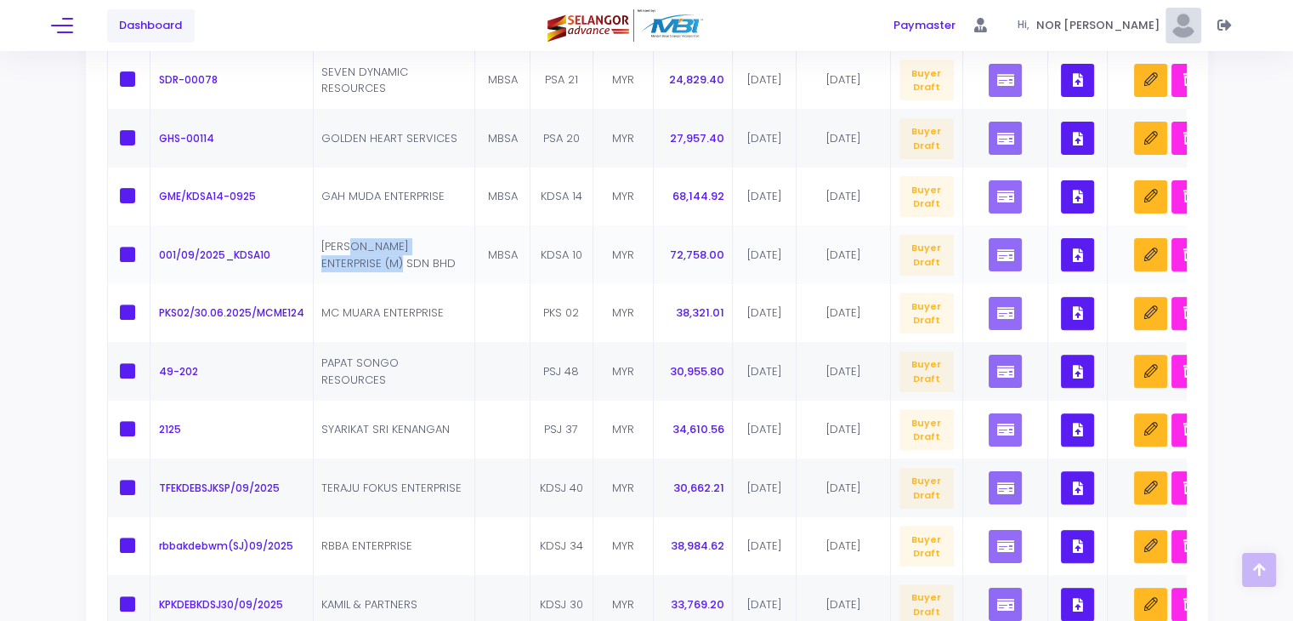
click at [355, 253] on td "[PERSON_NAME] ENTERPRISE (M) SDN BHD" at bounding box center [395, 254] width 162 height 59
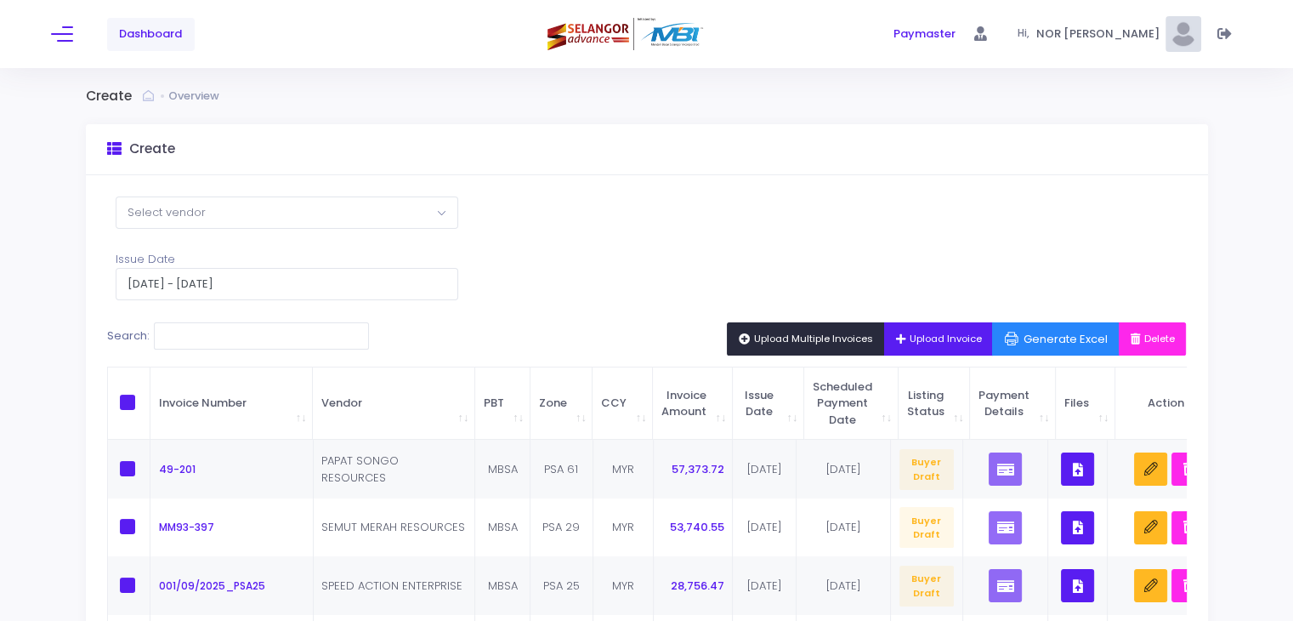
click at [135, 402] on label "\a \a \a \a" at bounding box center [133, 402] width 26 height 15
click at [145, 402] on input "\a \a \a \a" at bounding box center [150, 400] width 11 height 11
checkbox input "true"
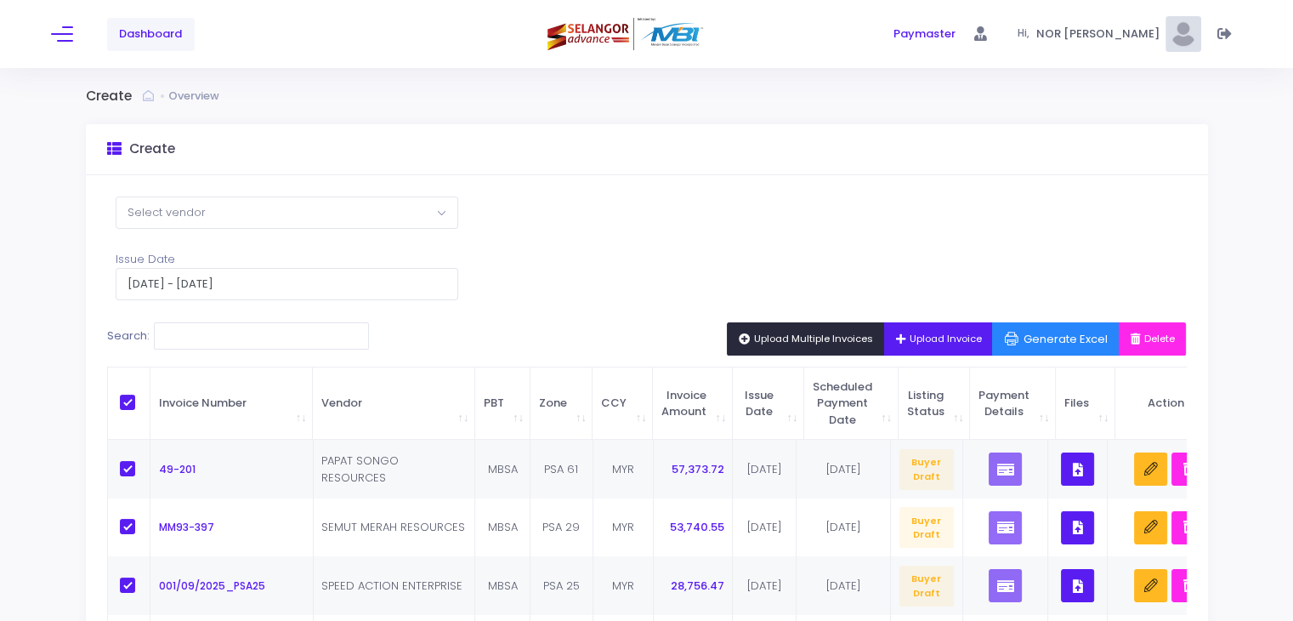
checkbox input "true"
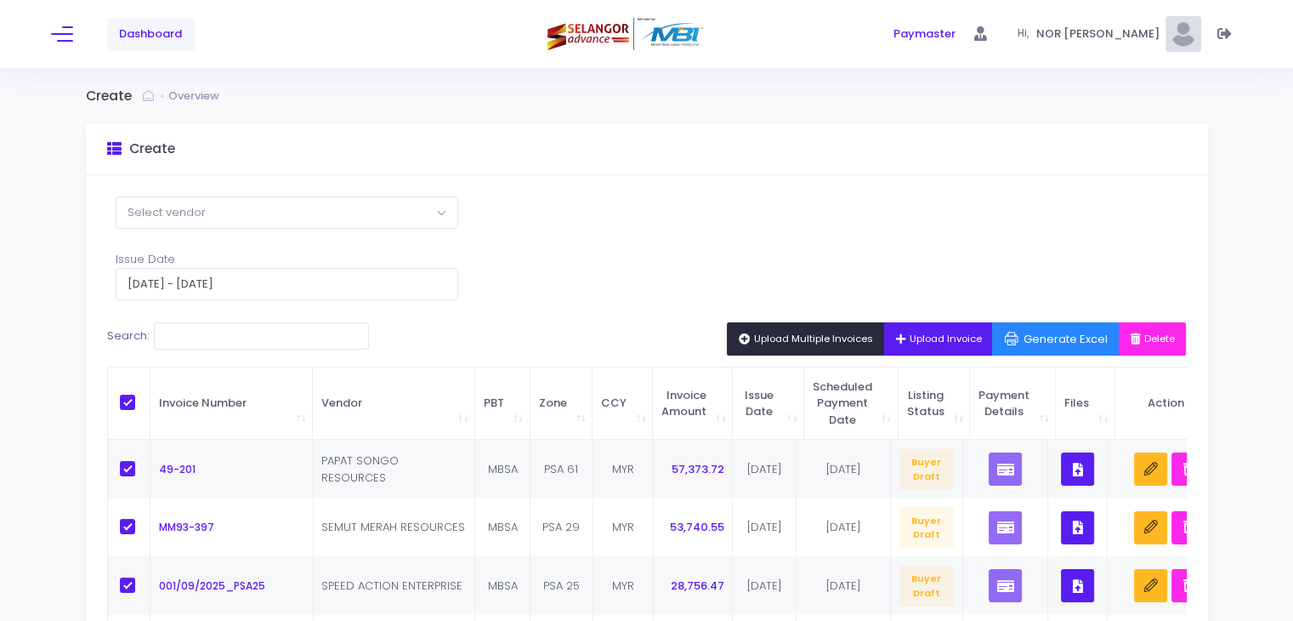
checkbox input "true"
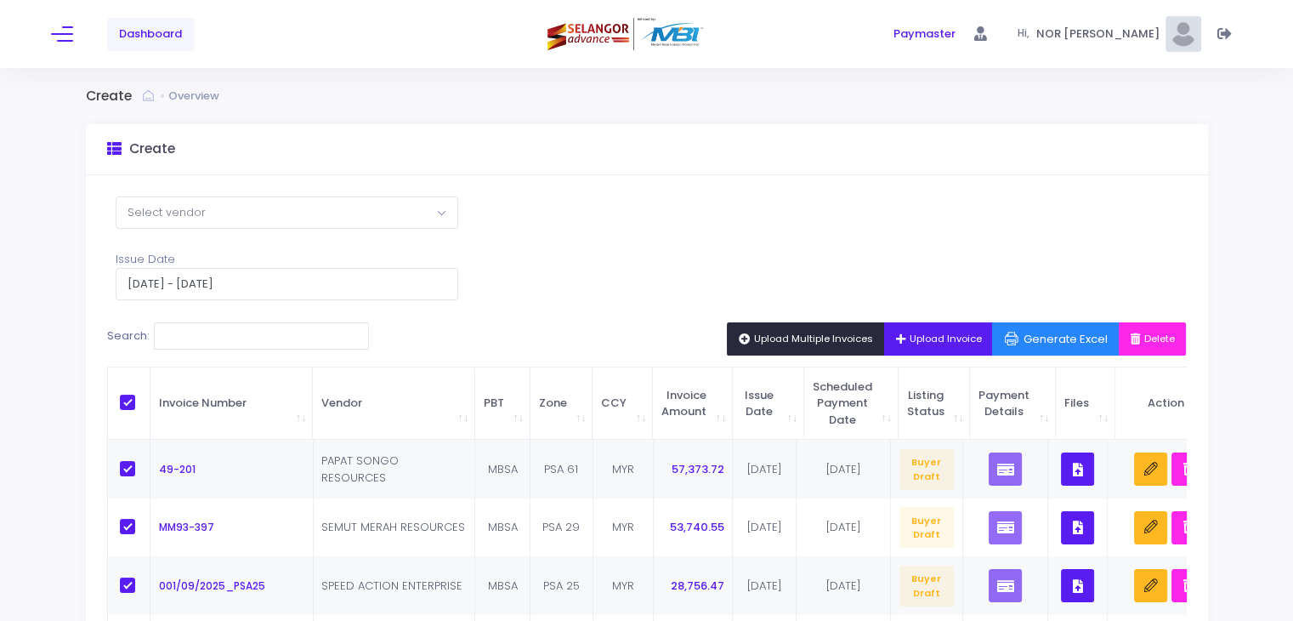
checkbox input "true"
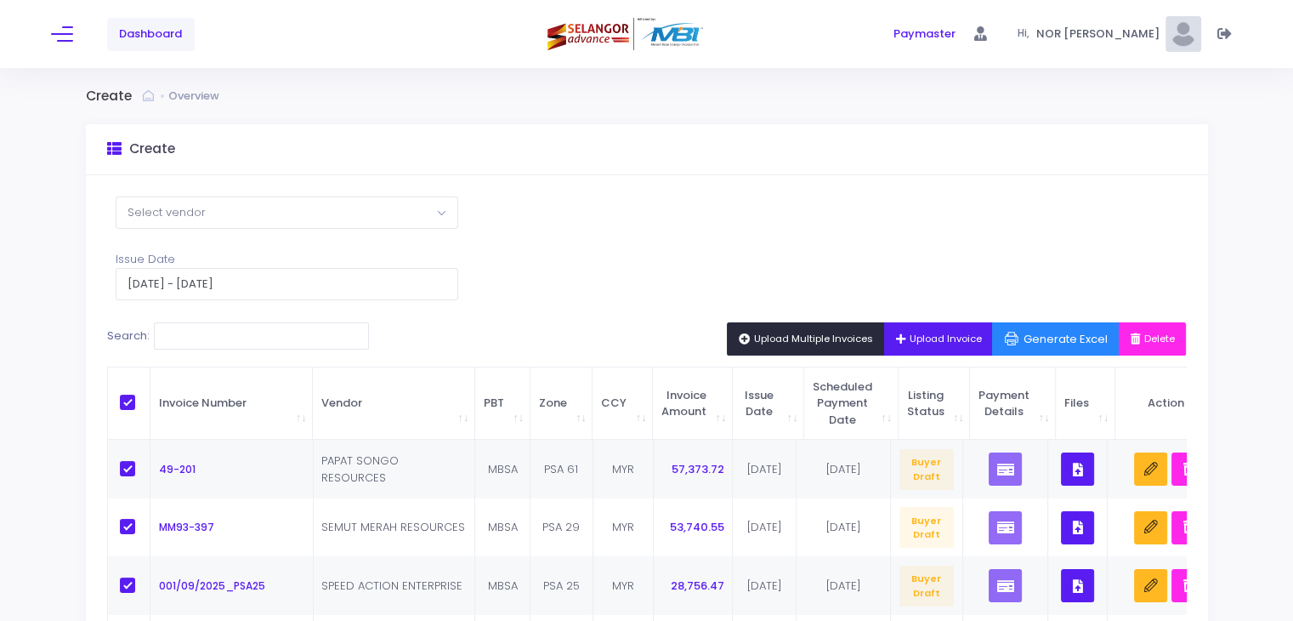
checkbox input "true"
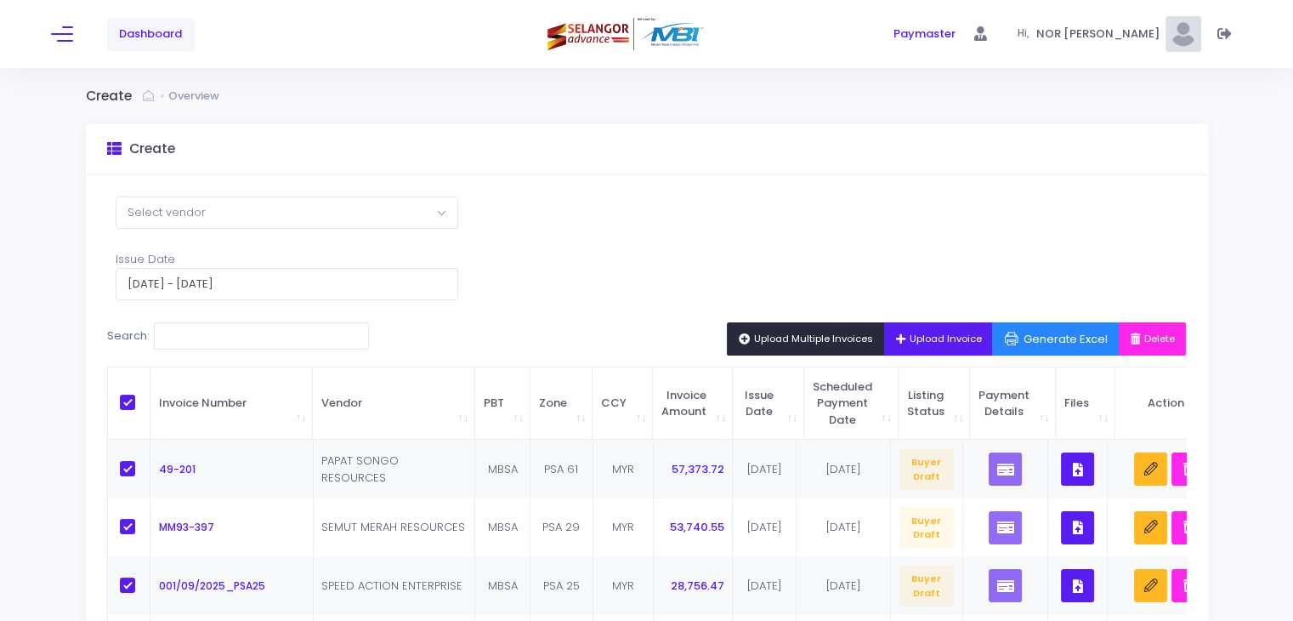
checkbox input "true"
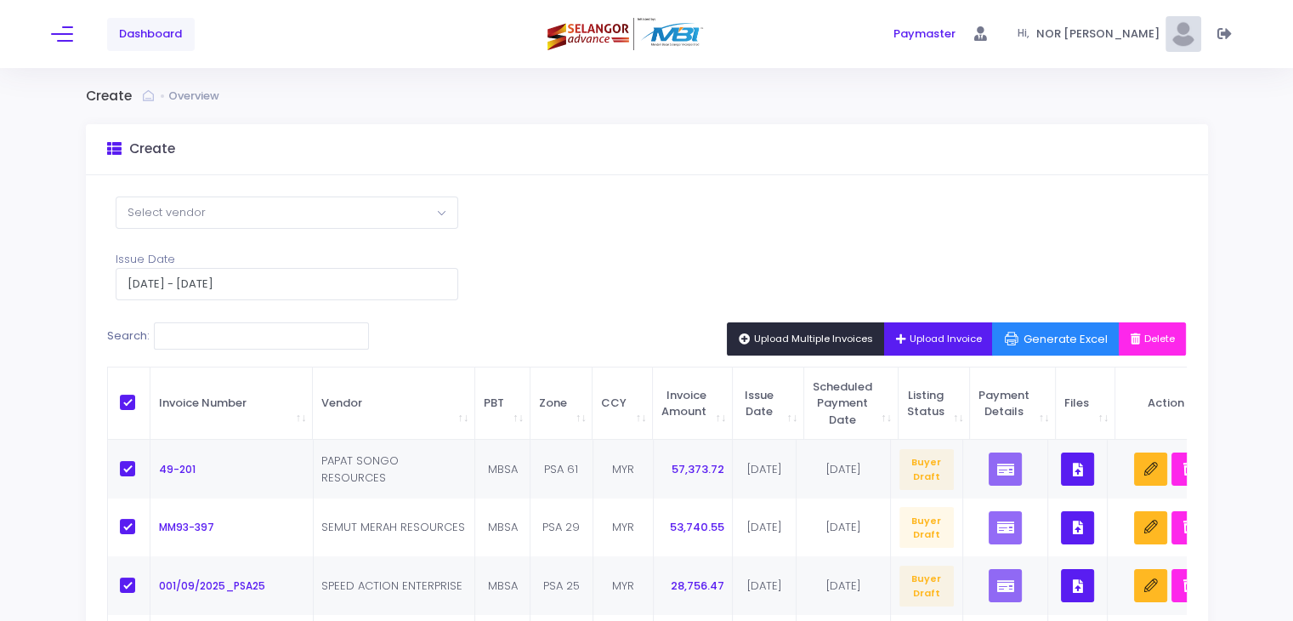
checkbox input "true"
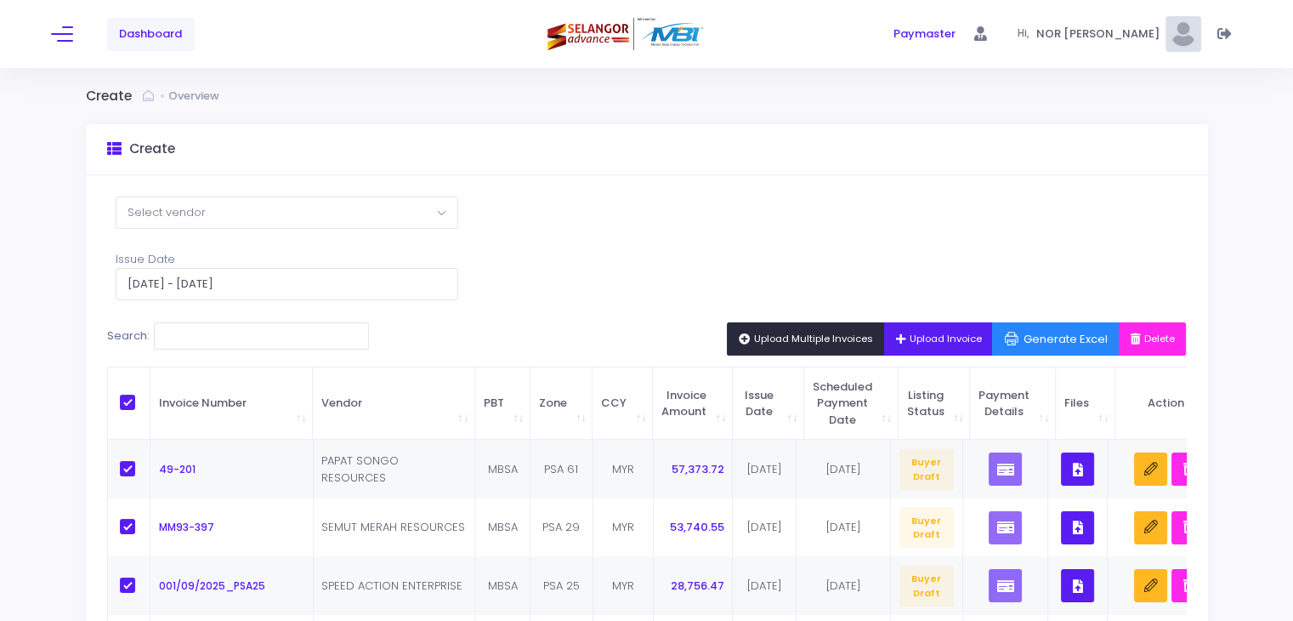
checkbox input "true"
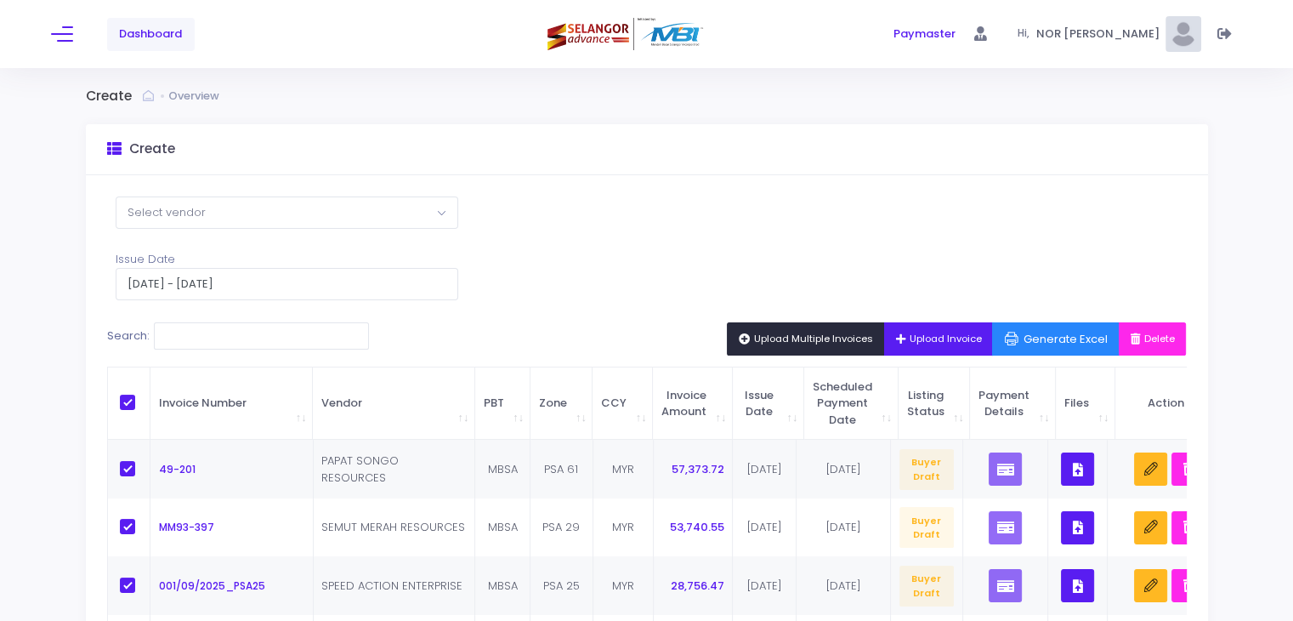
checkbox input "true"
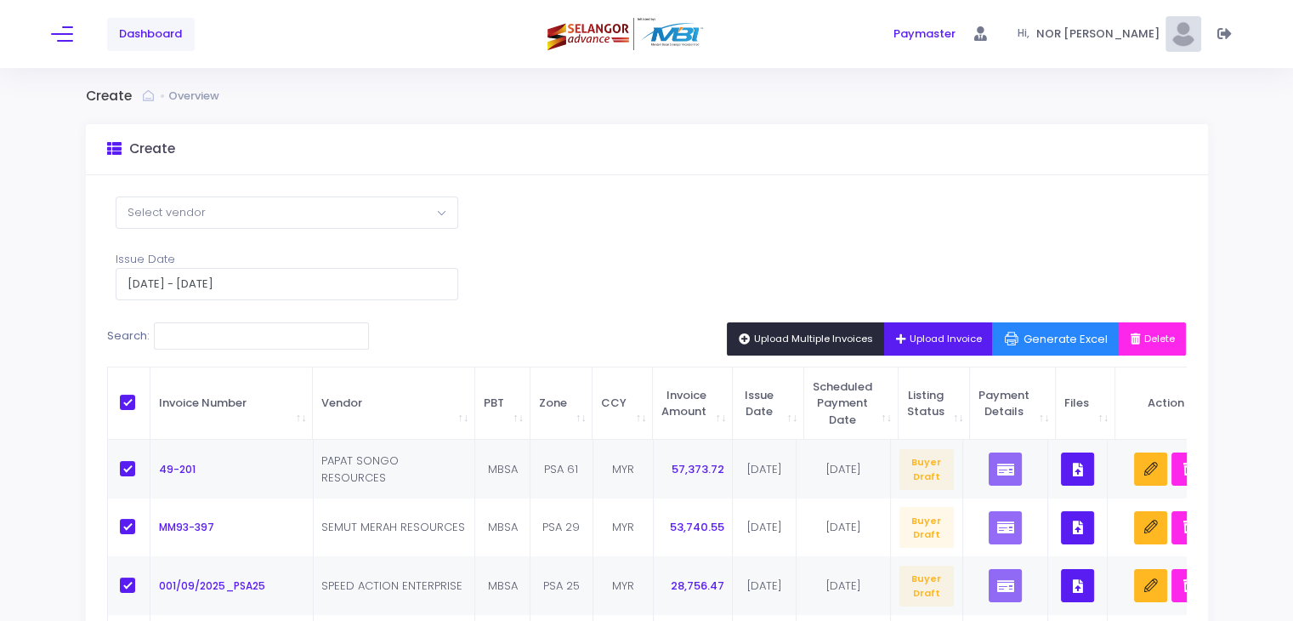
checkbox input "true"
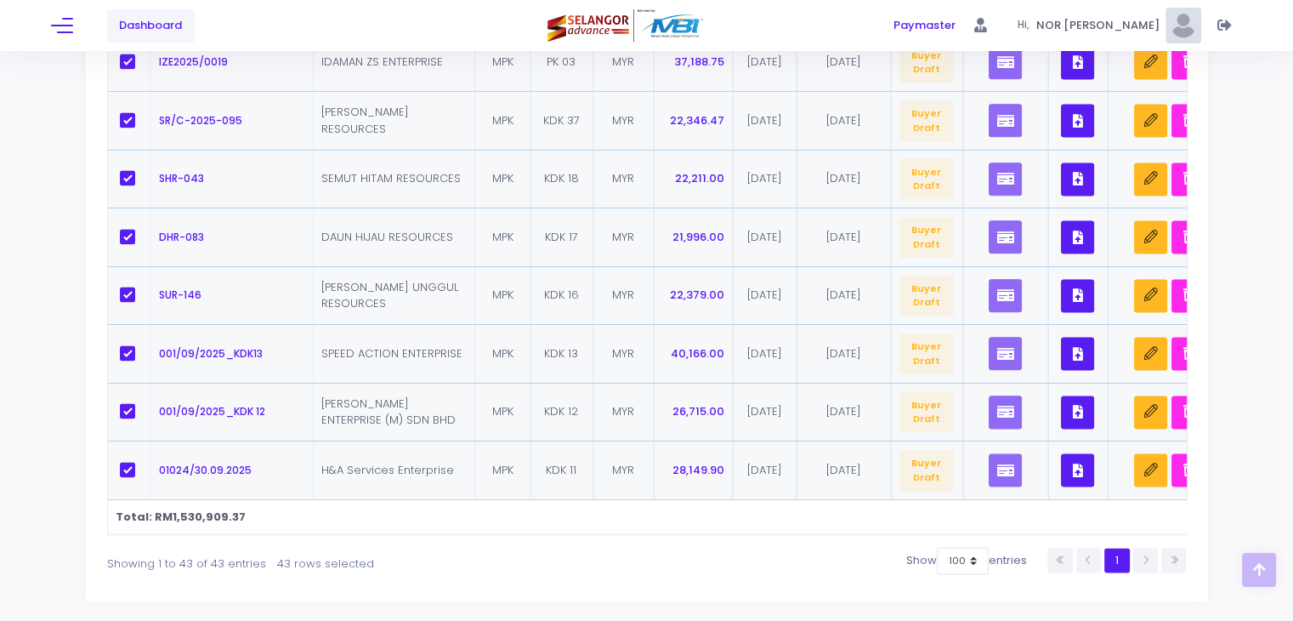
scroll to position [2519, 0]
